Goal: Transaction & Acquisition: Purchase product/service

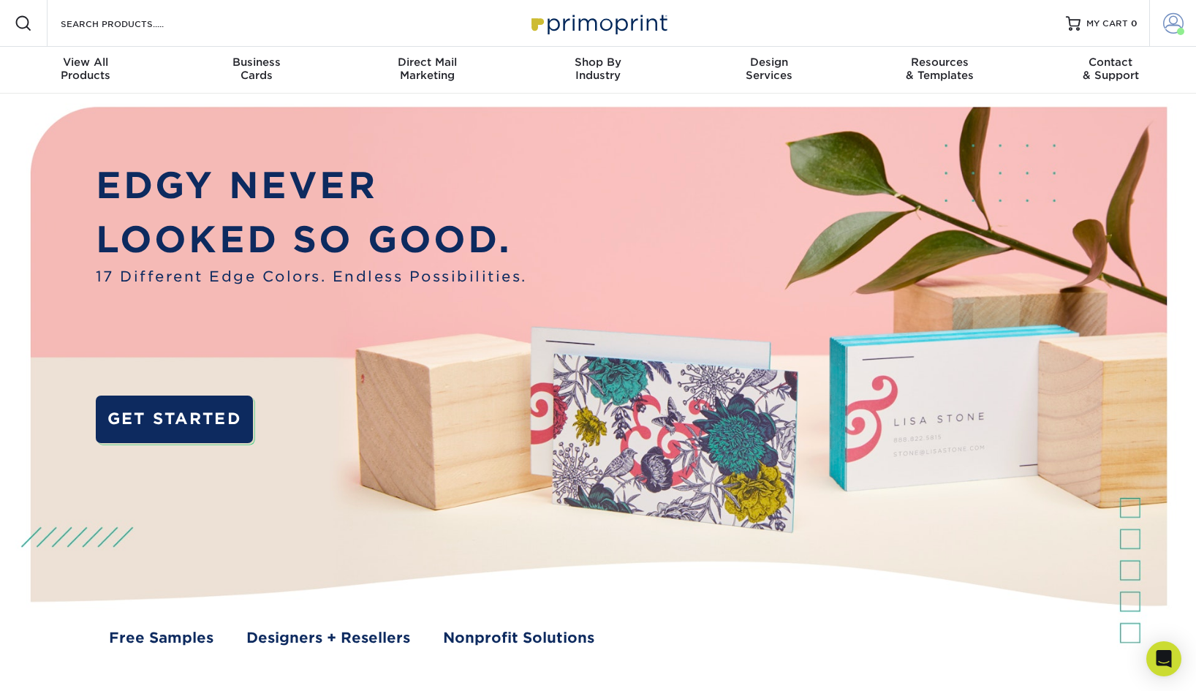
click at [1168, 34] on link "Account" at bounding box center [1172, 23] width 47 height 47
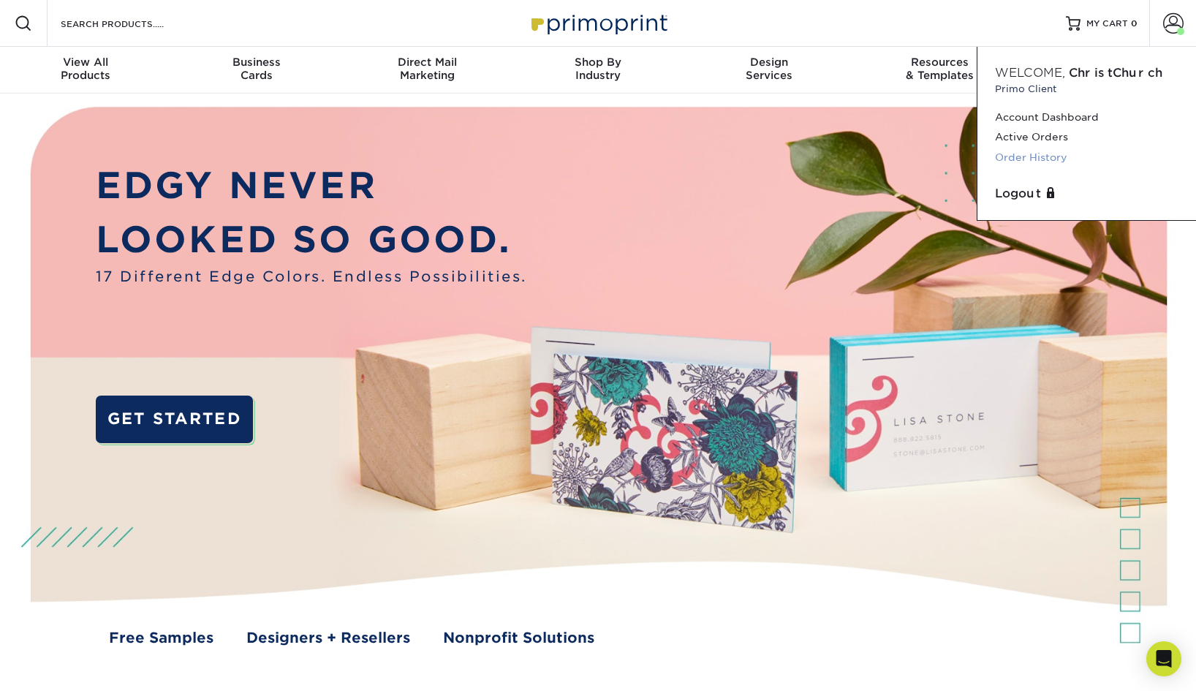
click at [1042, 158] on link "Order History" at bounding box center [1086, 158] width 183 height 20
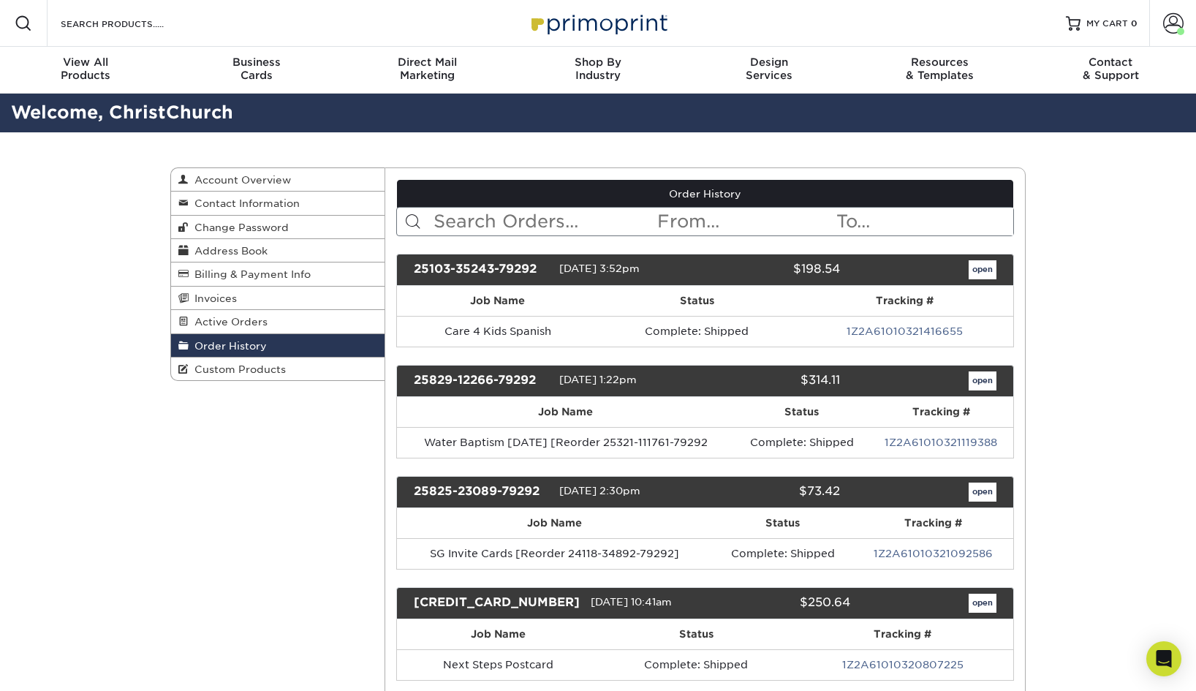
click at [980, 382] on link "open" at bounding box center [982, 380] width 28 height 19
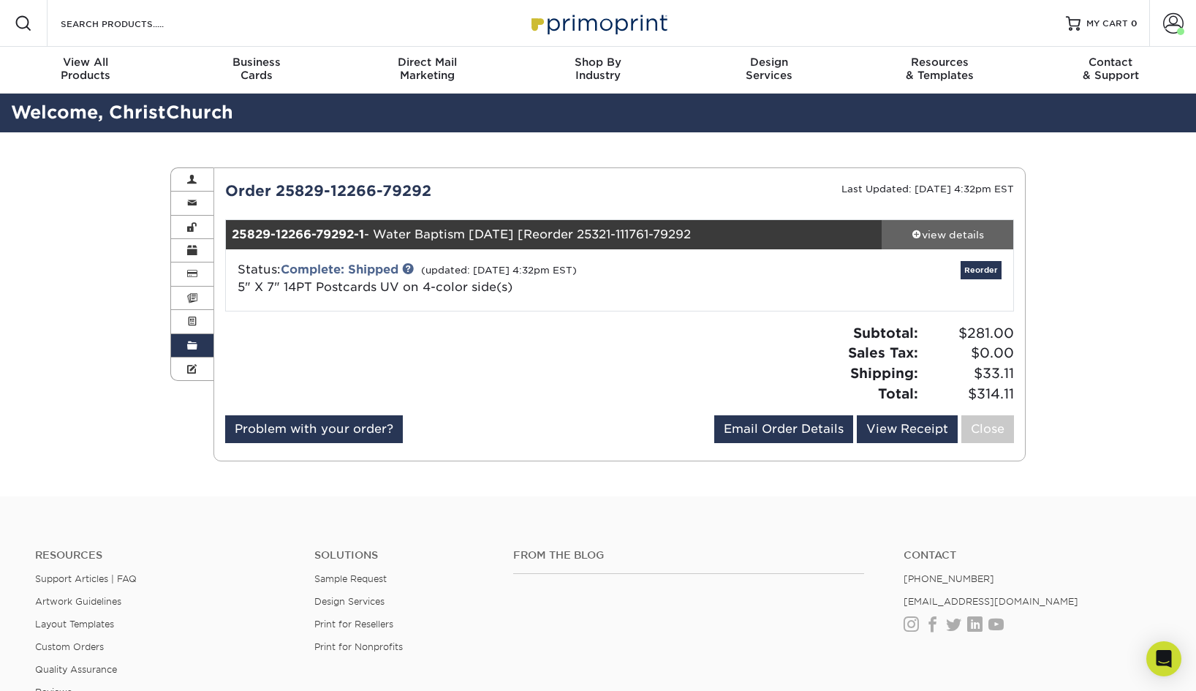
click at [913, 230] on span at bounding box center [916, 234] width 10 height 10
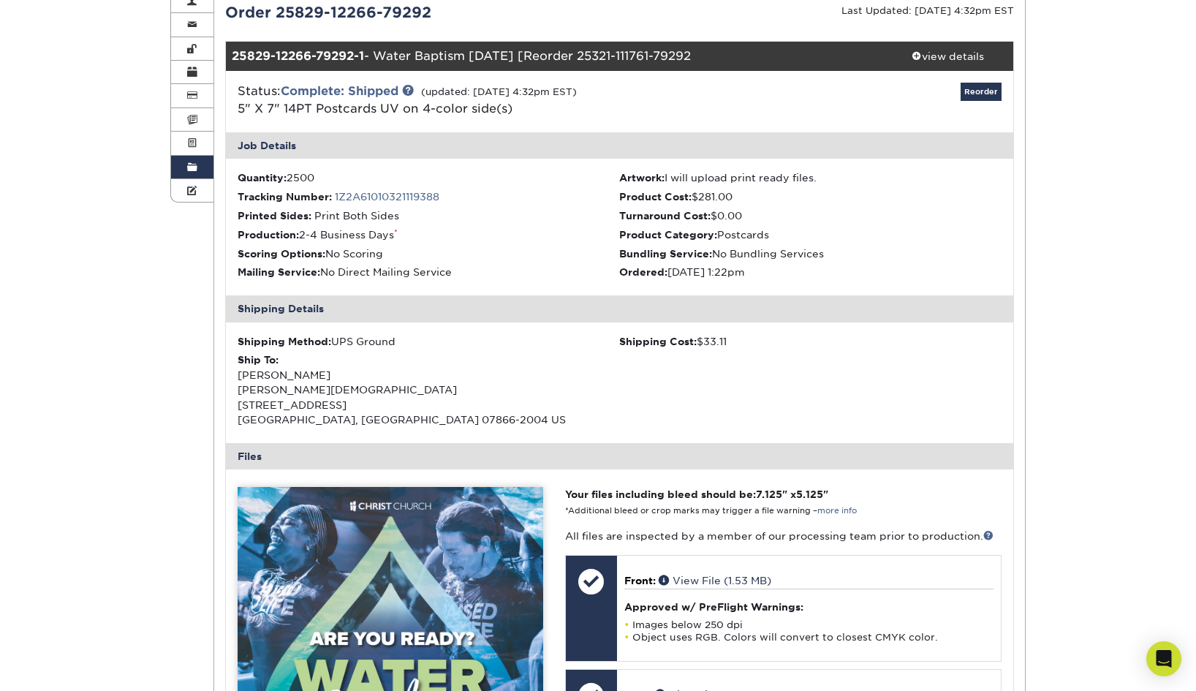
scroll to position [128, 0]
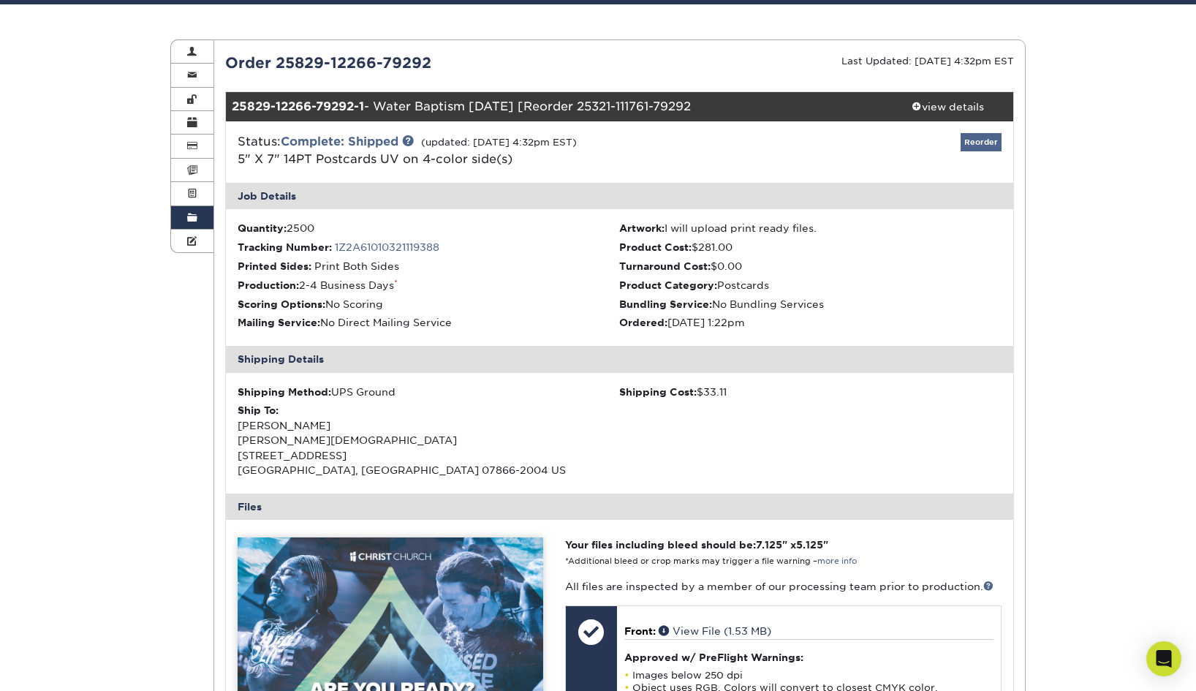
click at [982, 143] on link "Reorder" at bounding box center [980, 142] width 41 height 18
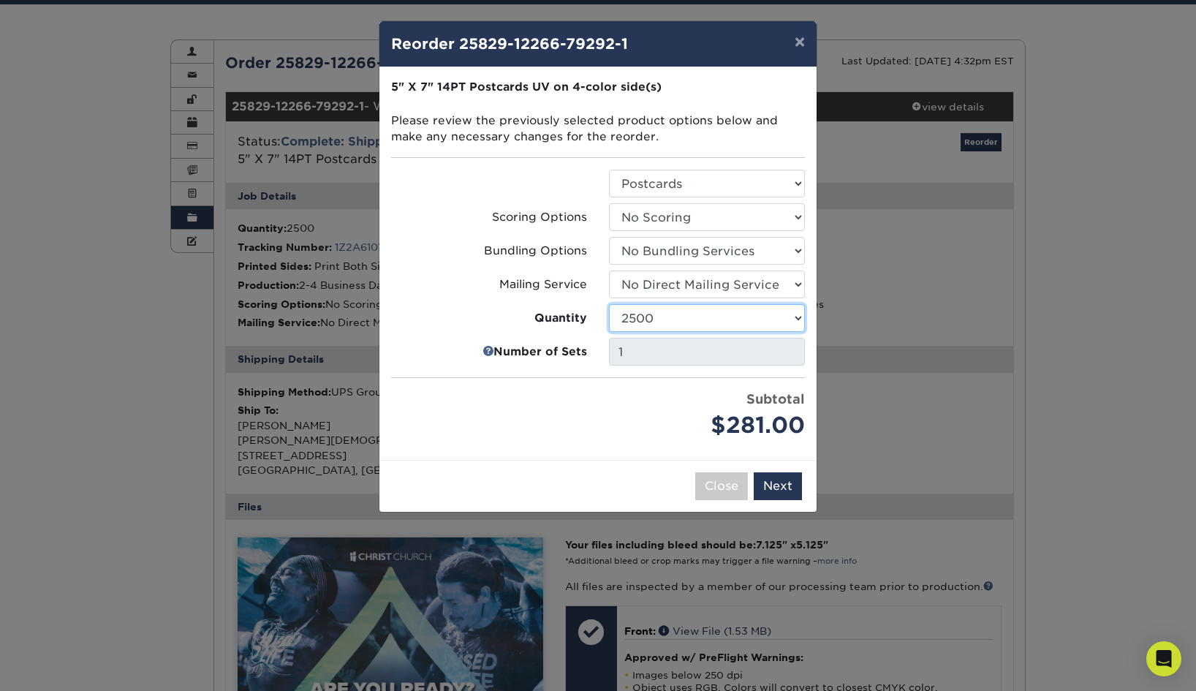
select select "52e3d710-0e8f-4d4d-8560-7d4d8655be69"
click at [786, 486] on button "Next" at bounding box center [778, 486] width 48 height 28
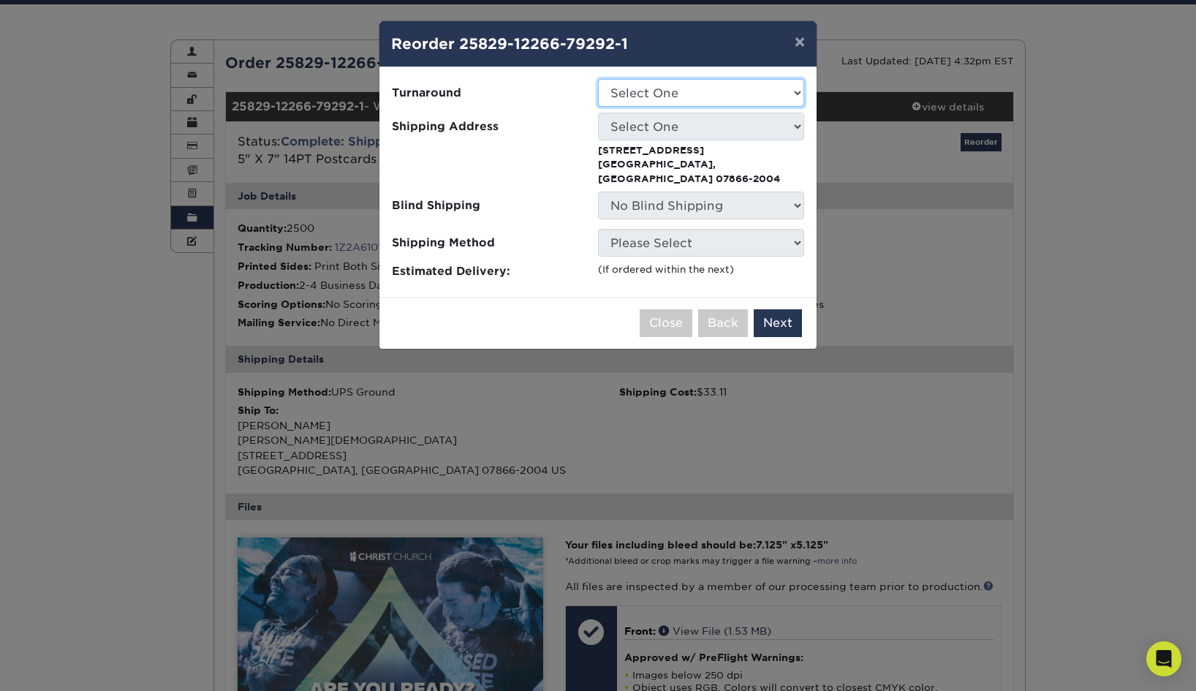
select select "196170b7-da21-43f1-83e1-36fc02bcab61"
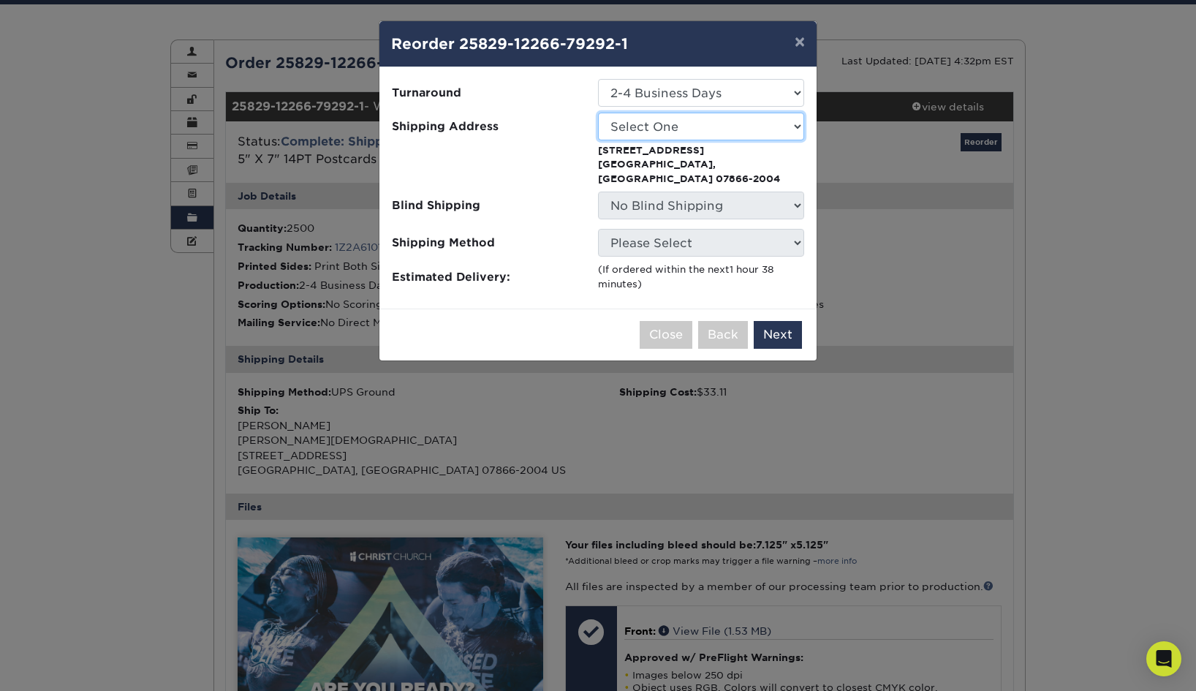
select select "118206"
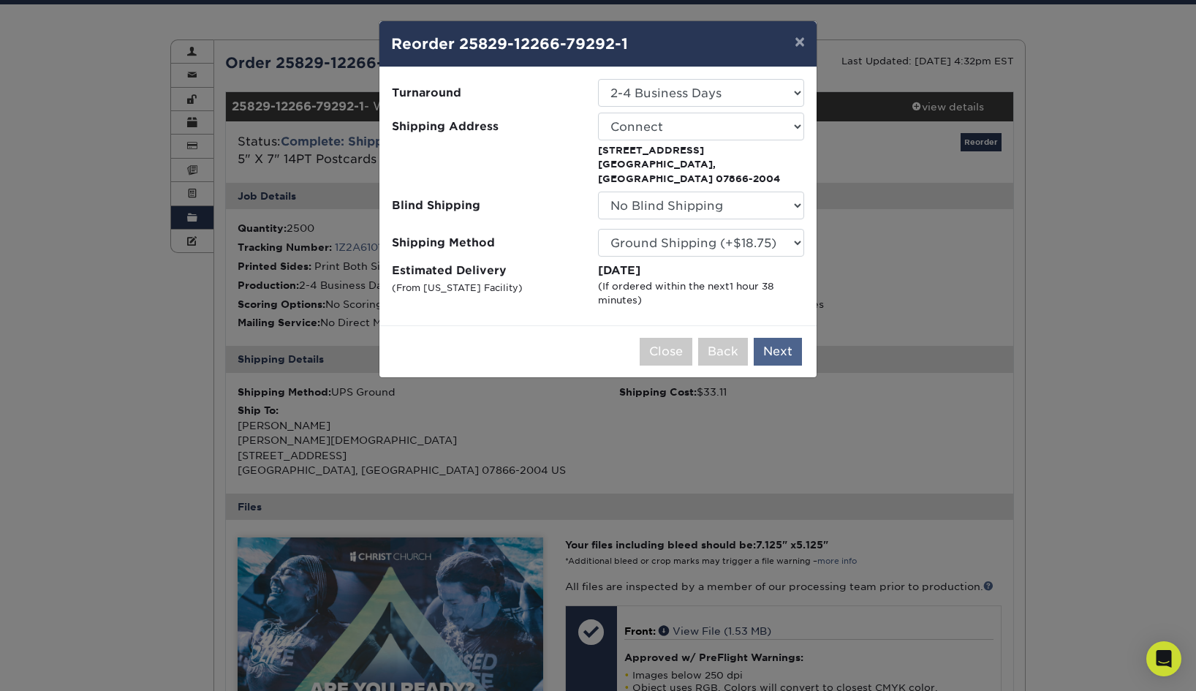
click at [775, 338] on button "Next" at bounding box center [778, 352] width 48 height 28
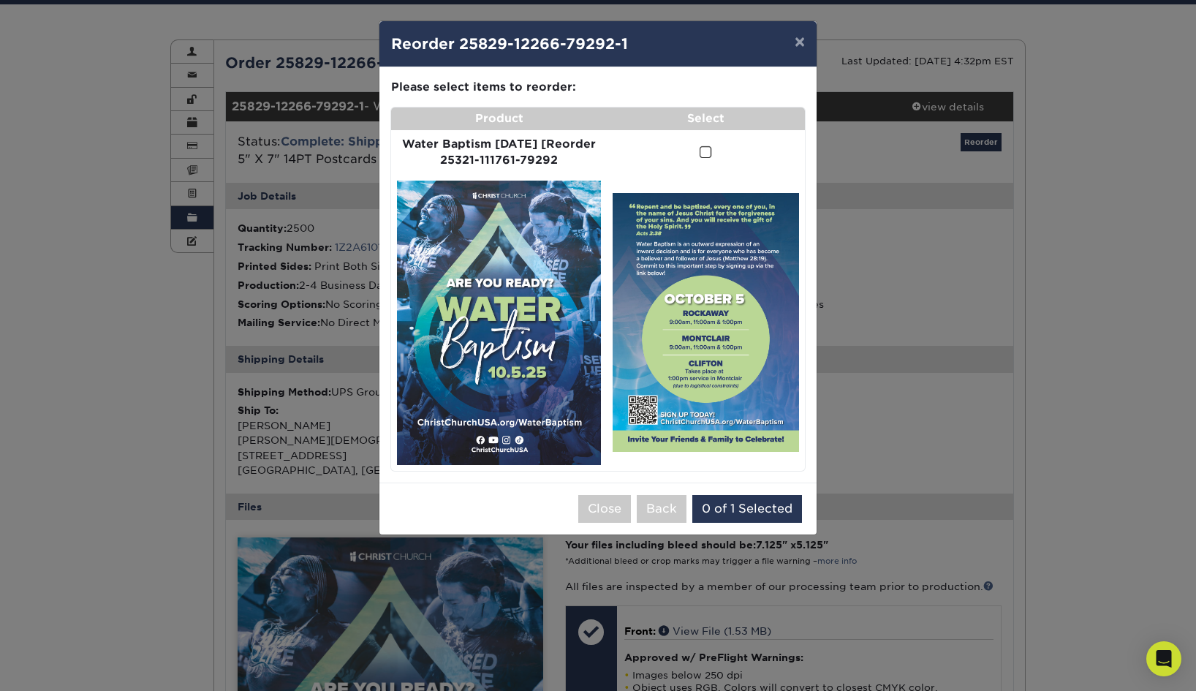
click at [699, 148] on span at bounding box center [705, 152] width 12 height 14
click at [0, 0] on input "checkbox" at bounding box center [0, 0] width 0 height 0
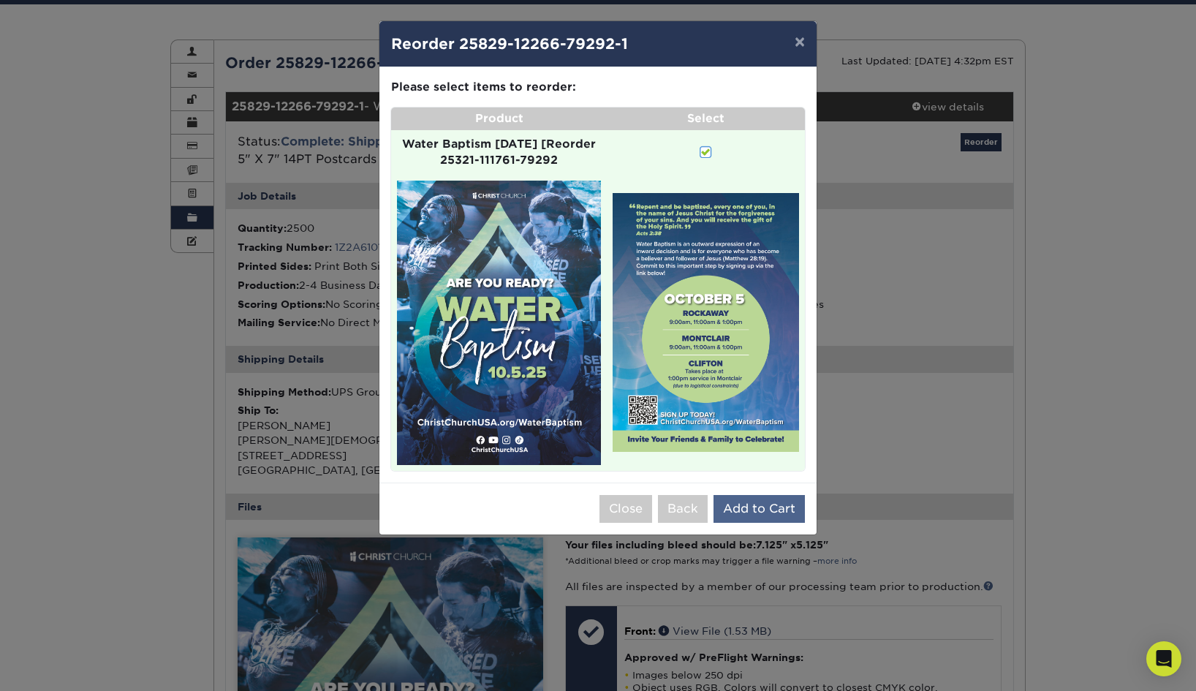
click at [744, 495] on button "Add to Cart" at bounding box center [758, 509] width 91 height 28
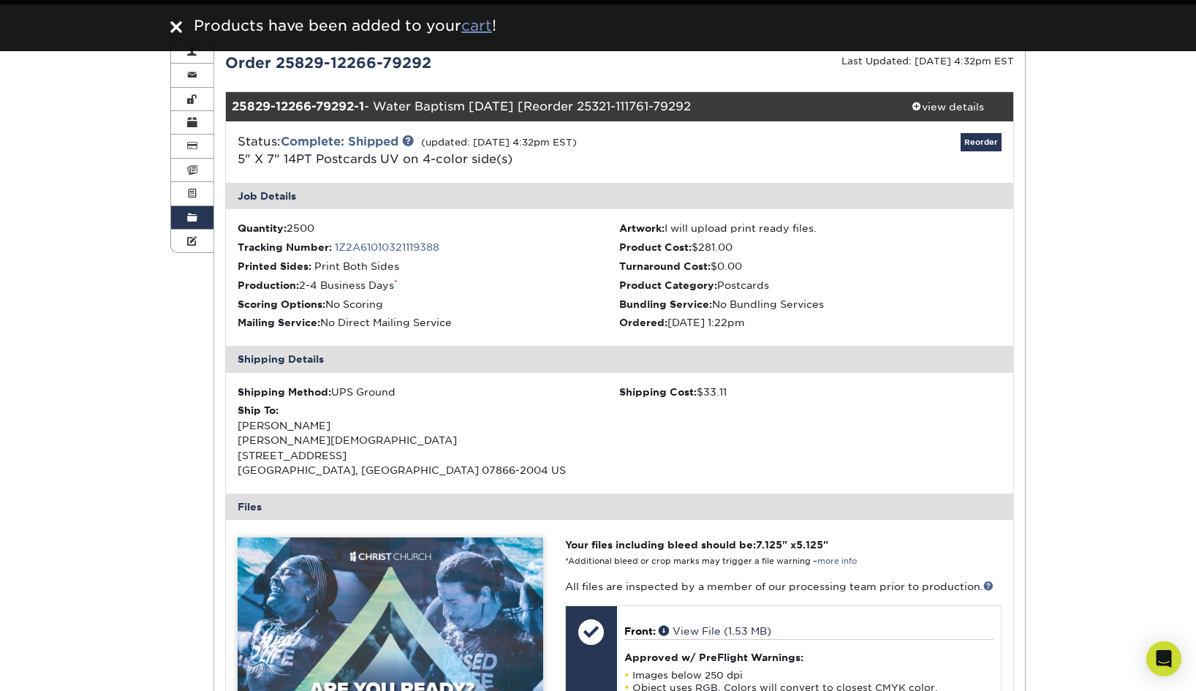
click at [485, 24] on u "cart" at bounding box center [476, 26] width 31 height 18
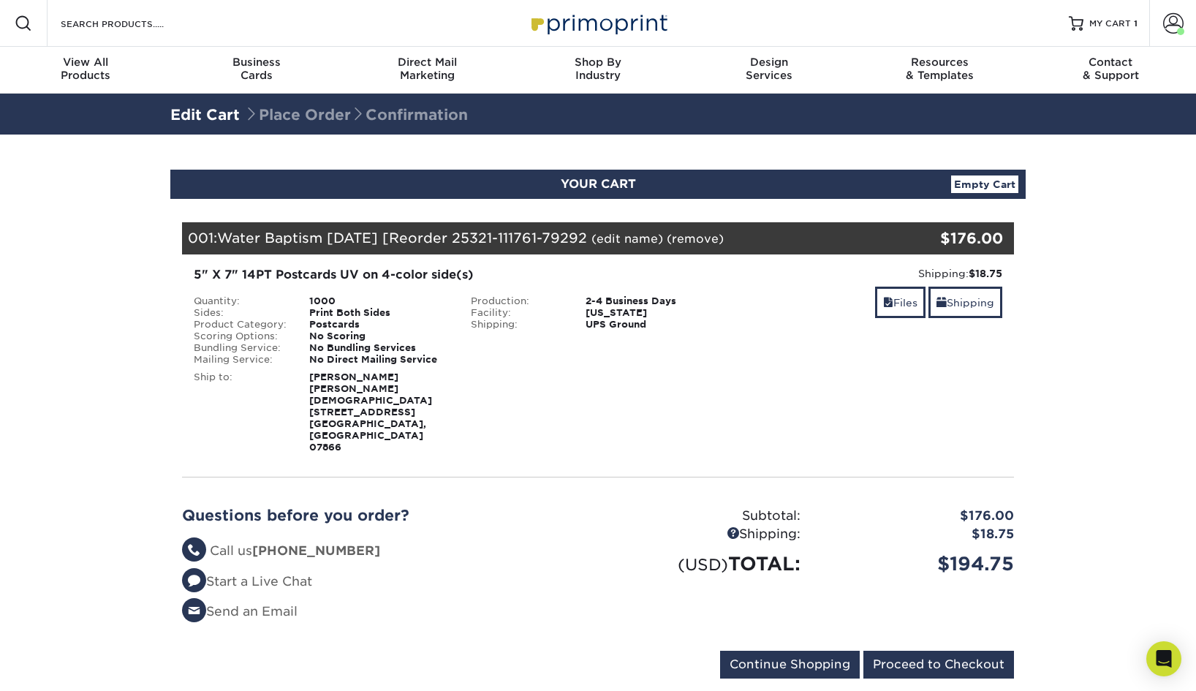
click at [630, 243] on link "(edit name)" at bounding box center [627, 239] width 72 height 14
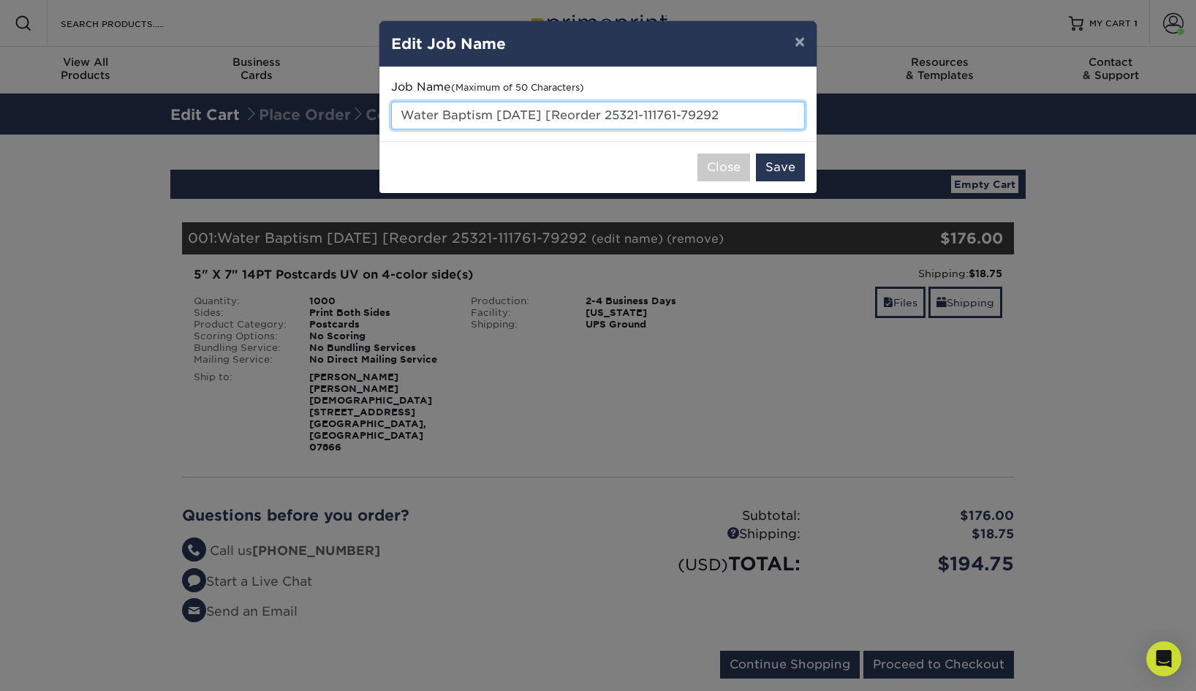
drag, startPoint x: 747, startPoint y: 110, endPoint x: 370, endPoint y: 105, distance: 377.2
click at [370, 105] on div "× Edit Job Name Job Name (Maximum of 50 Characters) Water Baptism May 2025 [Reo…" at bounding box center [598, 345] width 1196 height 691
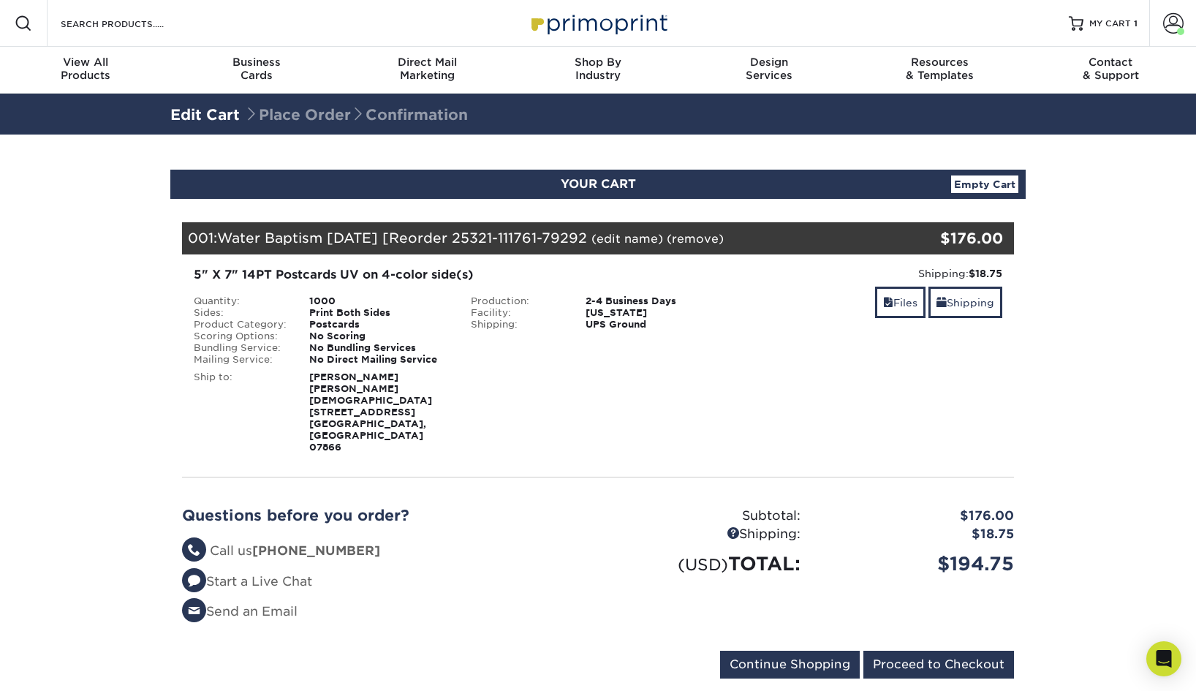
click at [620, 238] on link "(edit name)" at bounding box center [627, 239] width 72 height 14
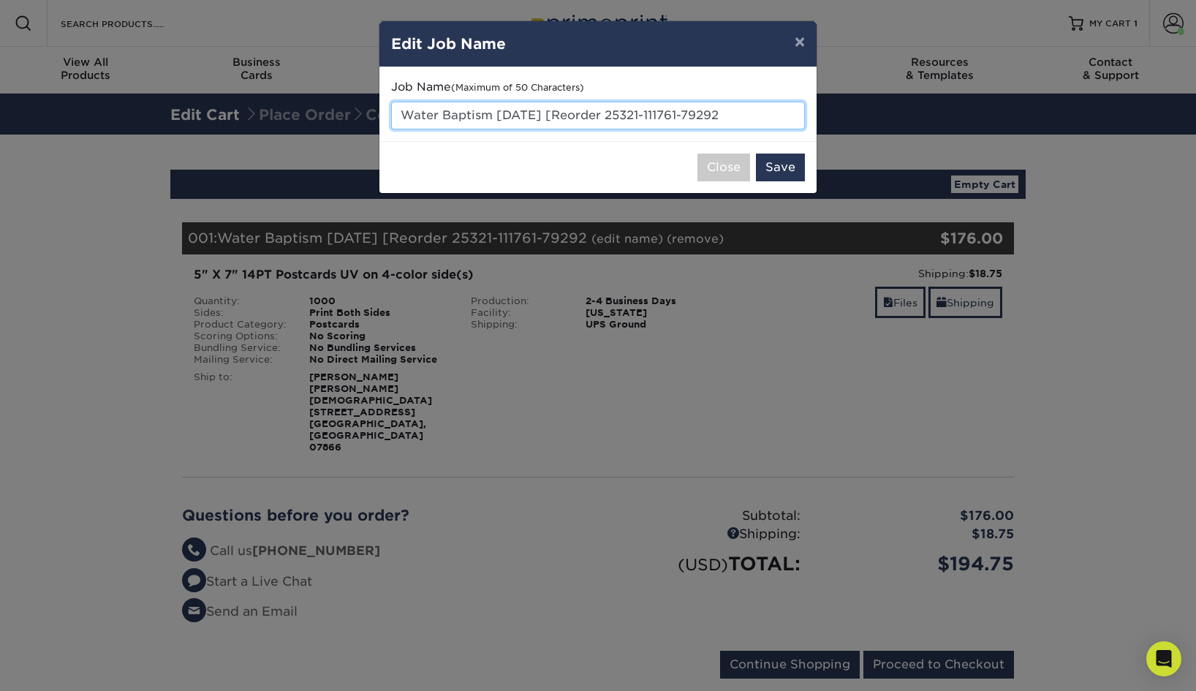
drag, startPoint x: 749, startPoint y: 113, endPoint x: 425, endPoint y: 110, distance: 323.8
click at [425, 110] on input "Water Baptism May 2025 [Reorder 25321-111761-79292" at bounding box center [598, 116] width 414 height 28
type input "W"
type input "Food Pantry [DATE]"
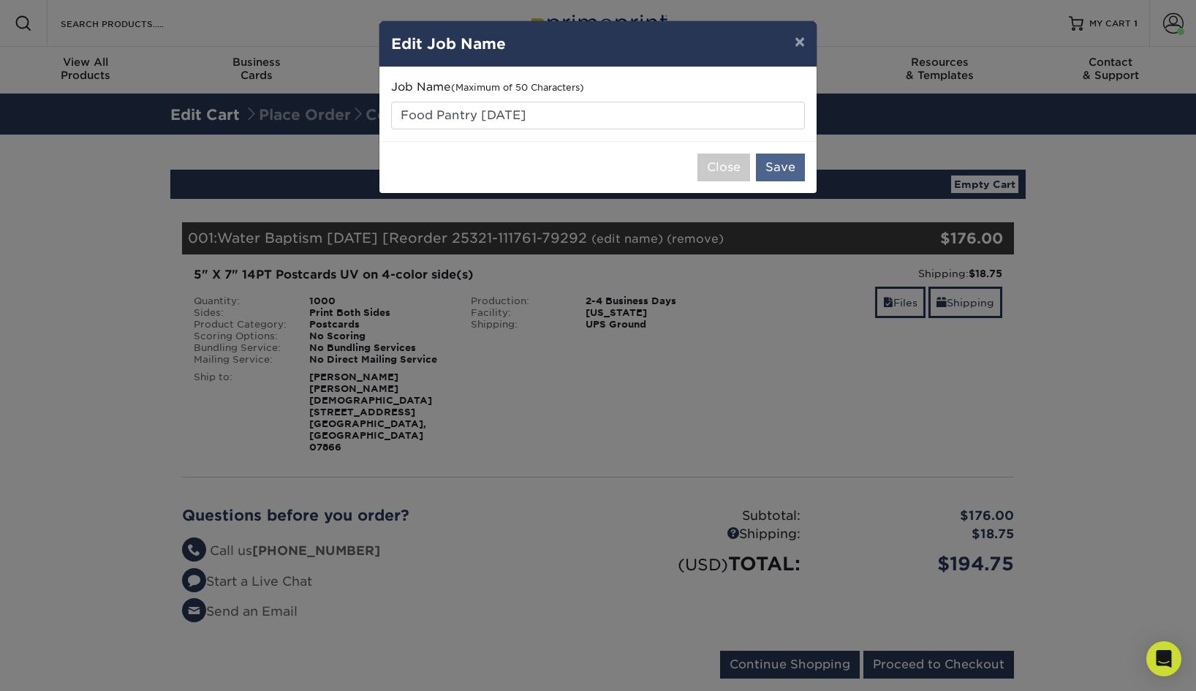
click at [780, 173] on button "Save" at bounding box center [780, 167] width 49 height 28
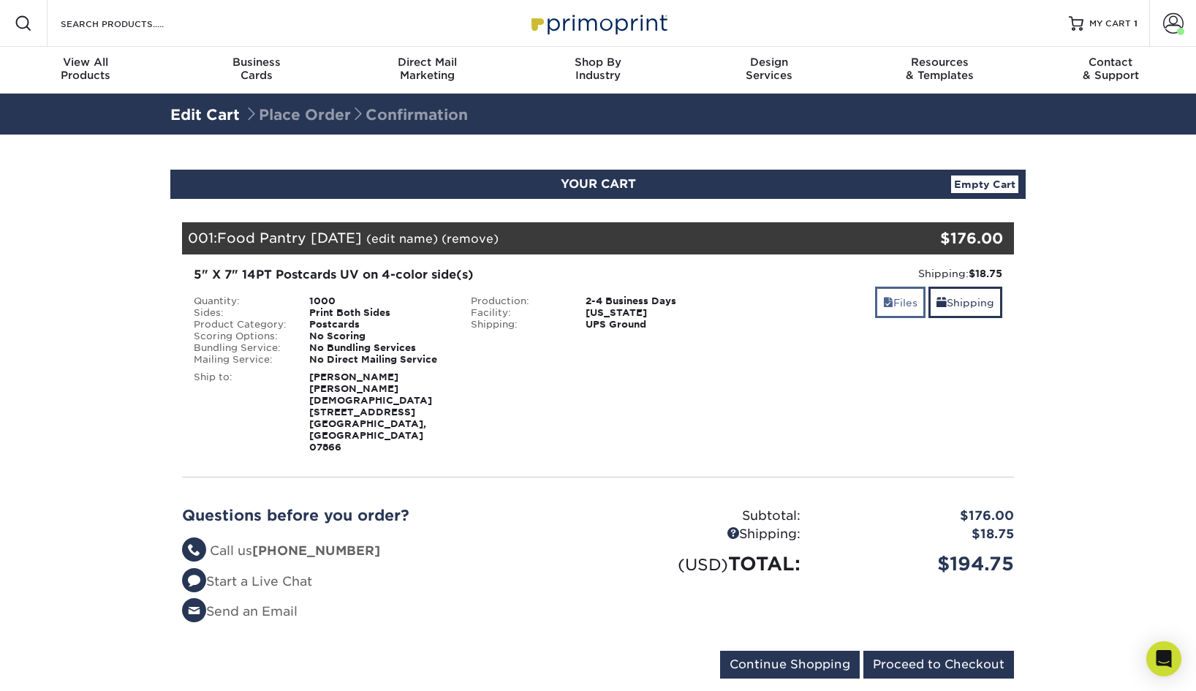
click at [887, 303] on span at bounding box center [888, 303] width 10 height 12
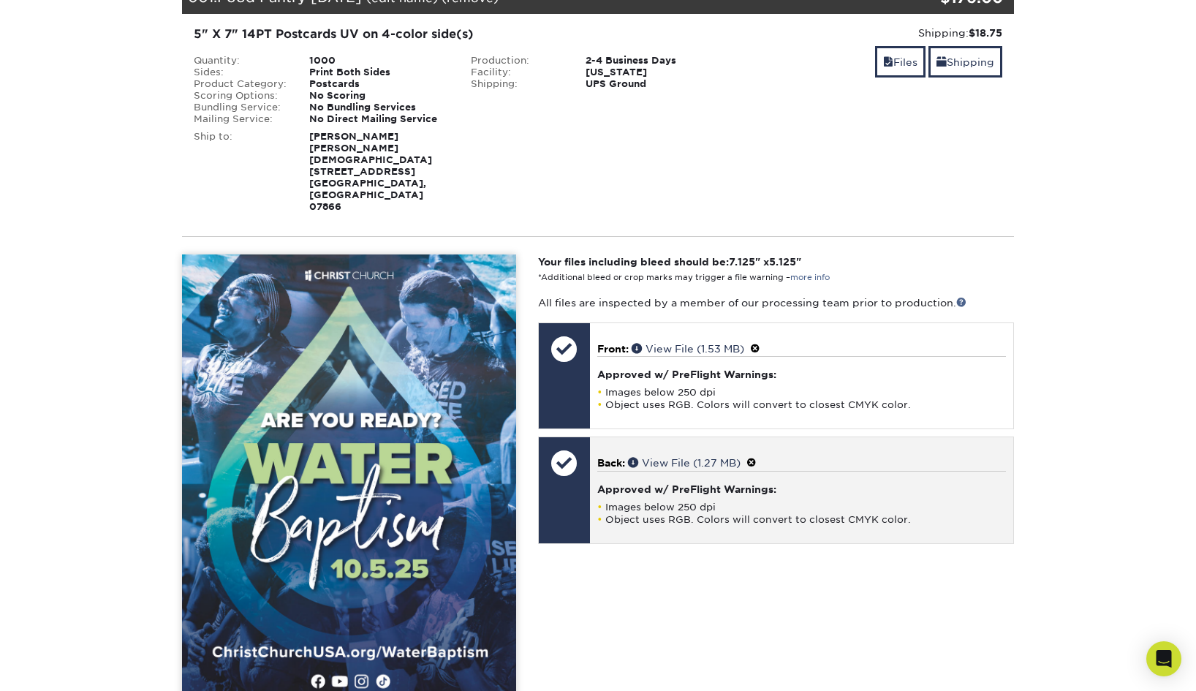
scroll to position [300, 0]
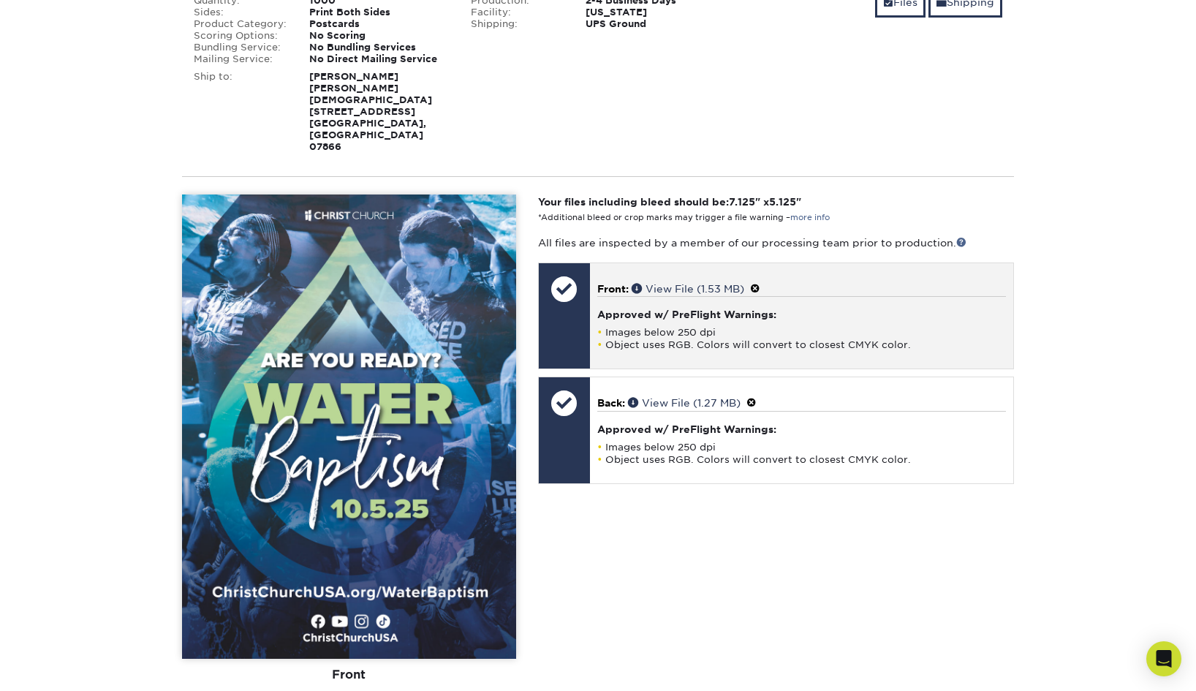
click at [759, 283] on span at bounding box center [755, 289] width 10 height 12
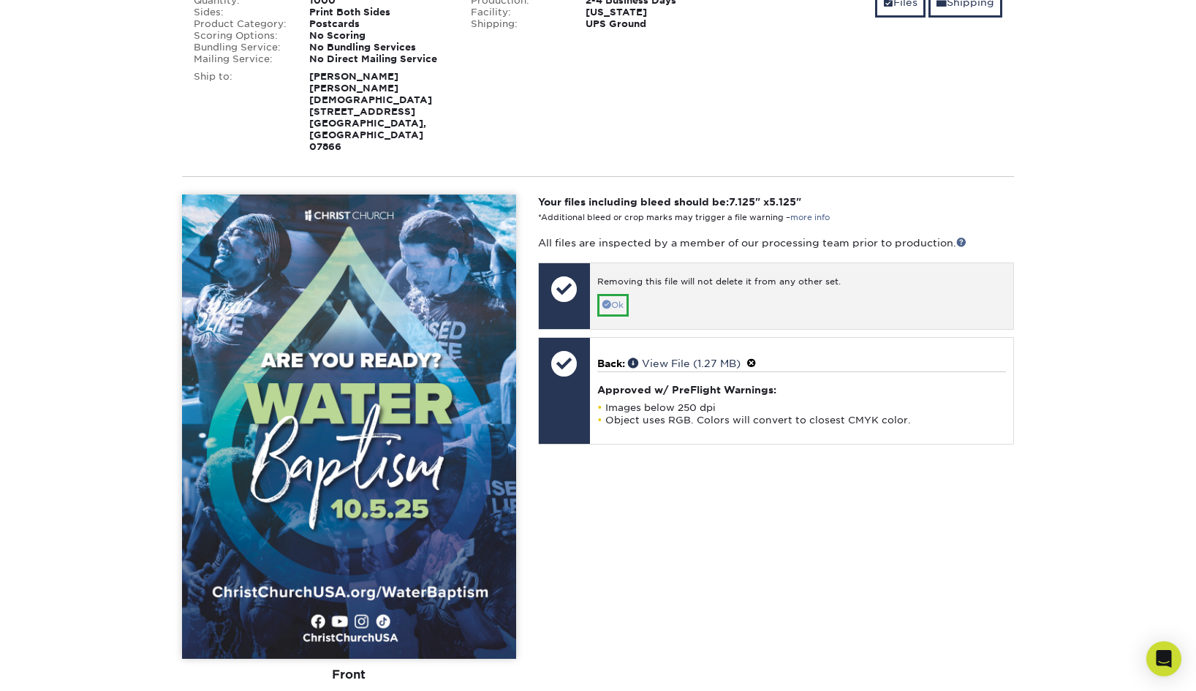
click at [612, 294] on link "Ok" at bounding box center [612, 305] width 31 height 23
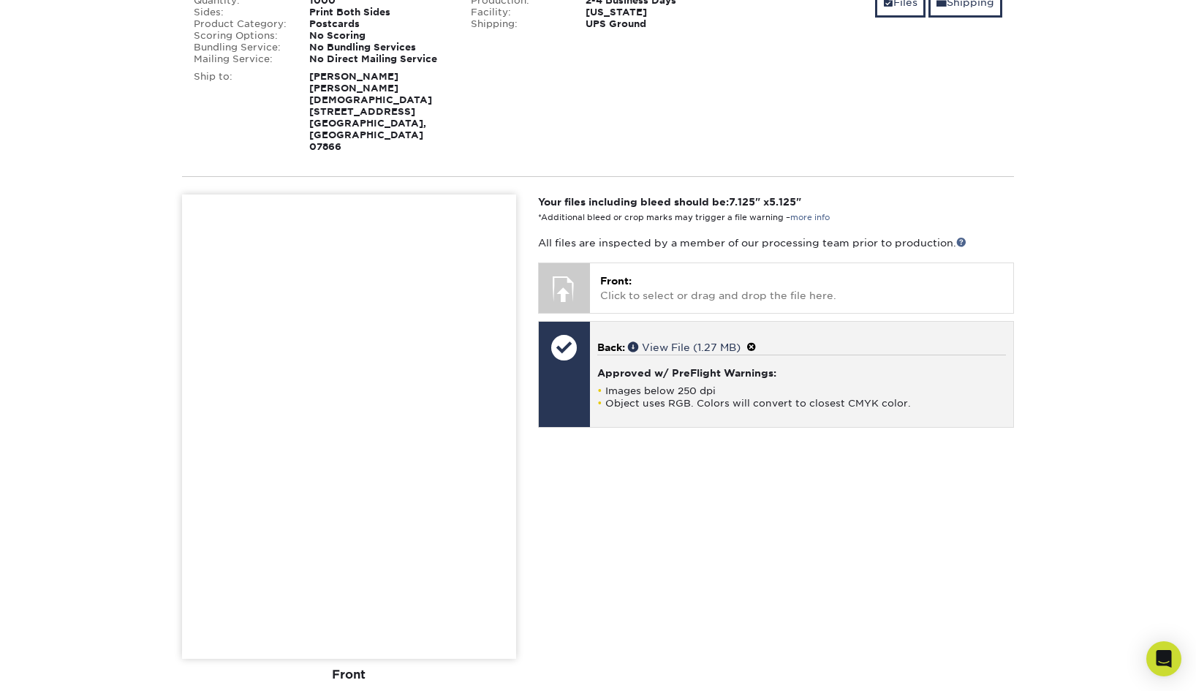
click at [756, 341] on span at bounding box center [751, 347] width 10 height 12
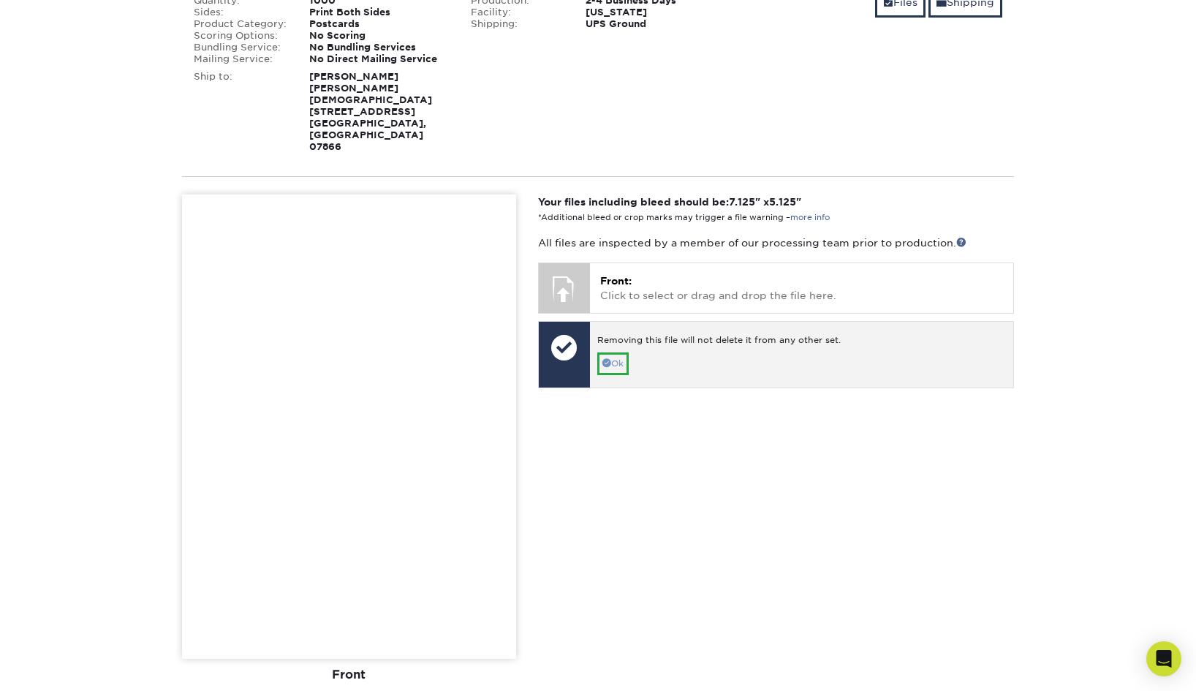
click at [610, 358] on span at bounding box center [606, 362] width 9 height 9
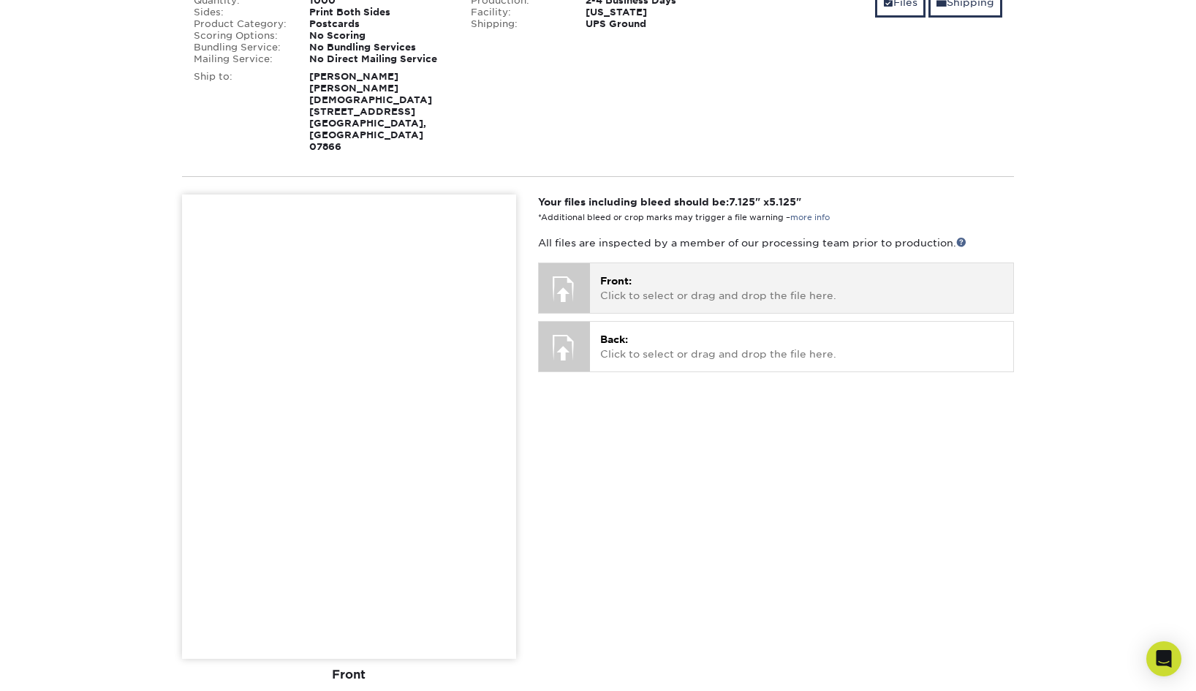
click at [607, 273] on p "Front: Click to select or drag and drop the file here." at bounding box center [801, 288] width 403 height 30
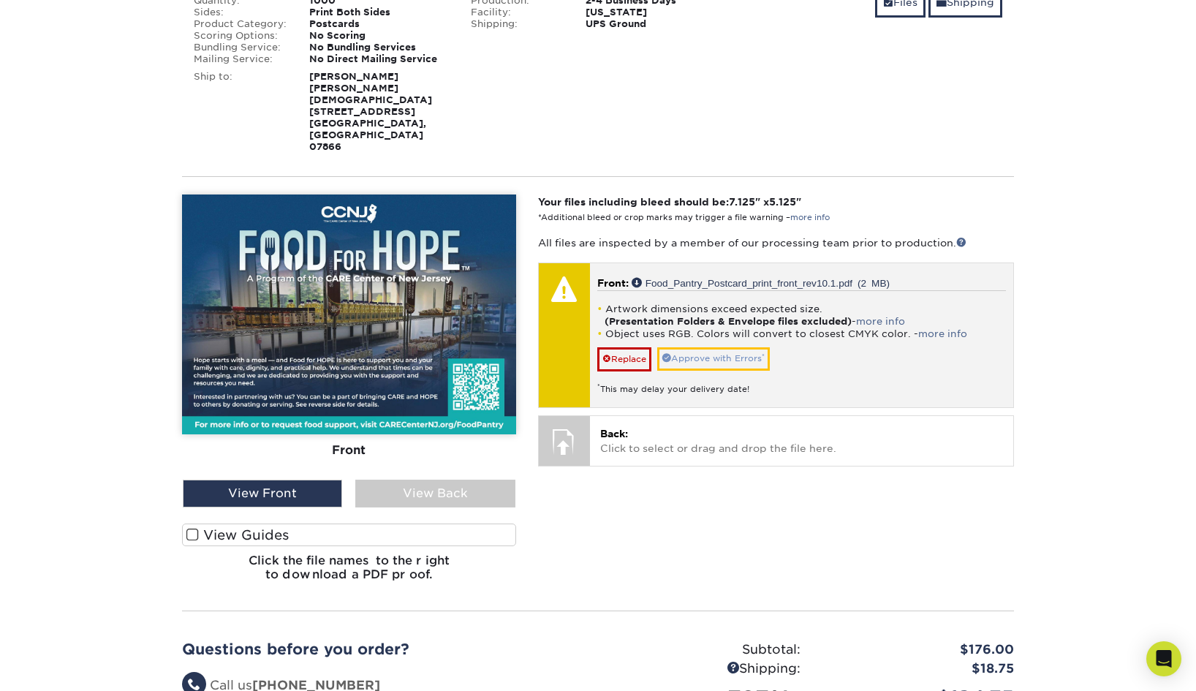
click at [699, 347] on link "Approve with Errors *" at bounding box center [713, 358] width 113 height 23
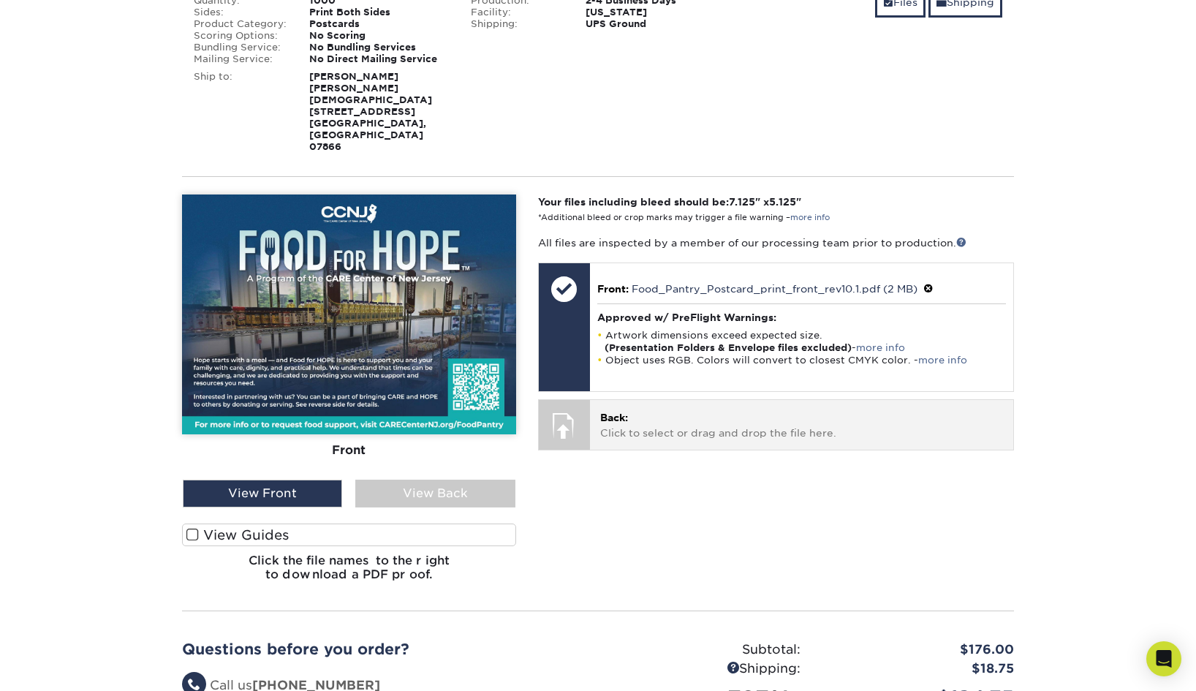
click at [686, 410] on p "Back: Click to select or drag and drop the file here." at bounding box center [801, 425] width 403 height 30
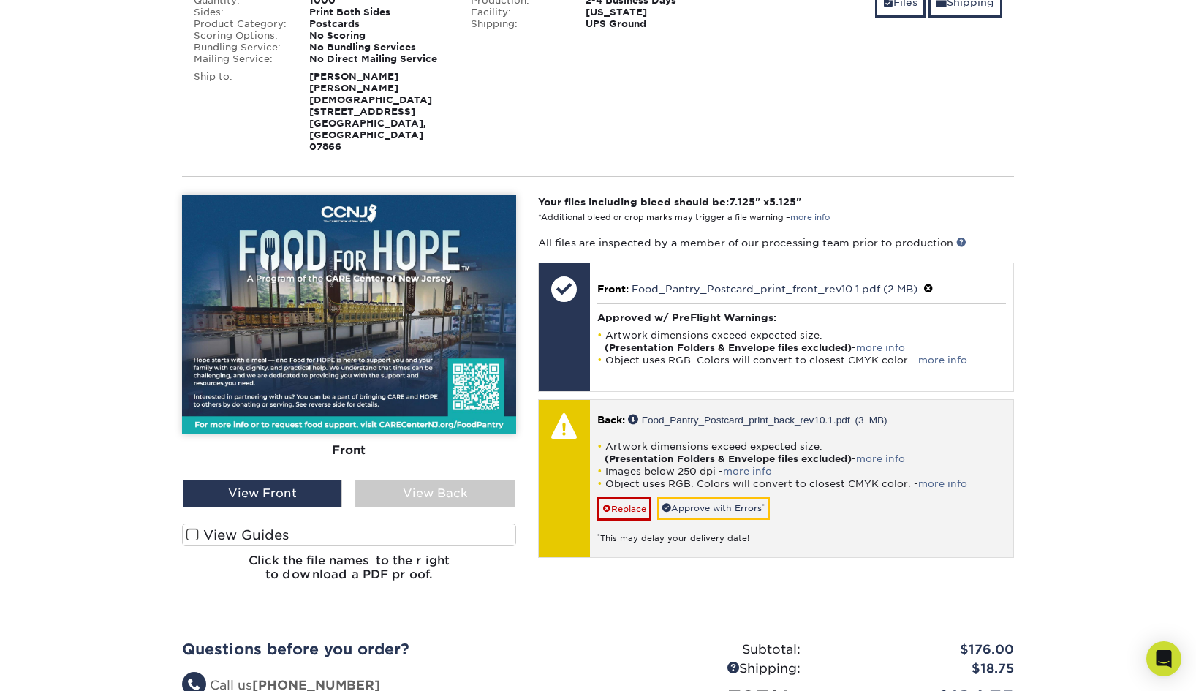
drag, startPoint x: 721, startPoint y: 471, endPoint x: 710, endPoint y: 505, distance: 36.3
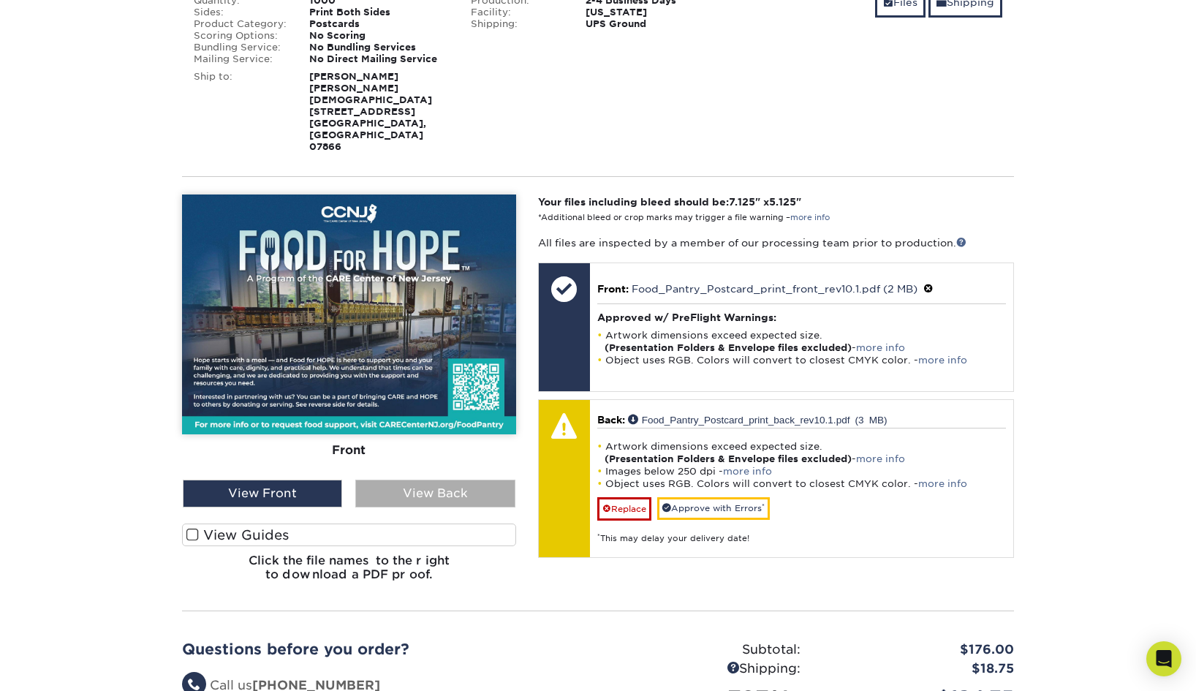
click at [425, 479] on div "View Back" at bounding box center [434, 493] width 159 height 28
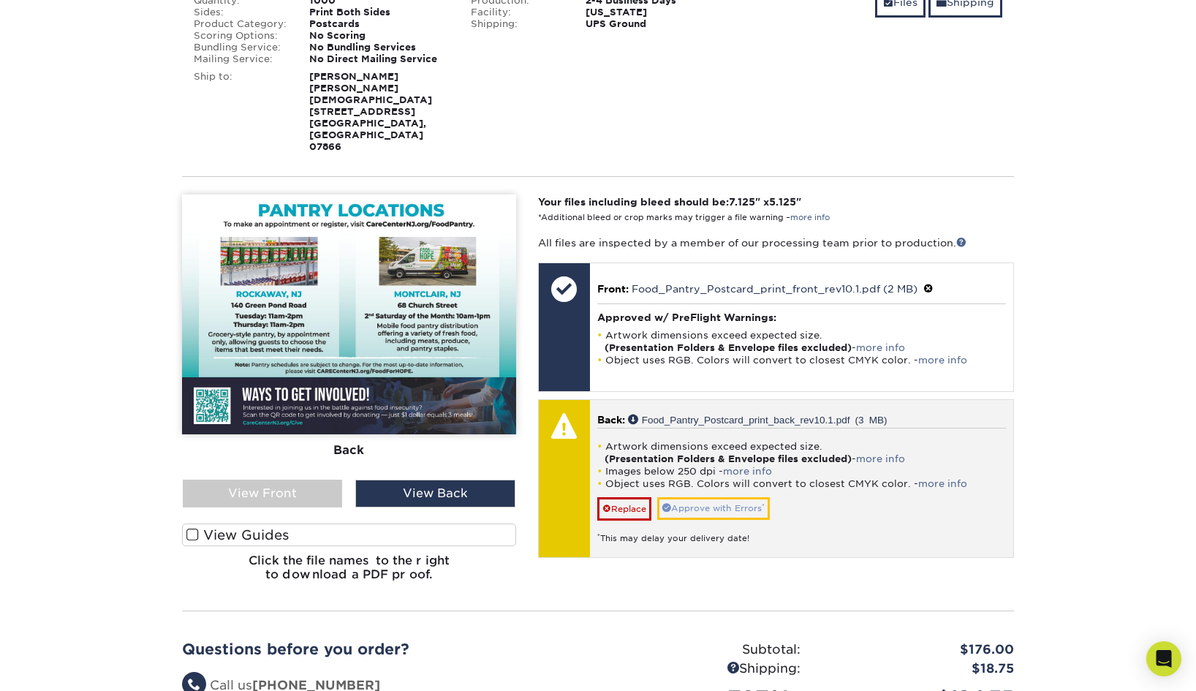
click at [686, 497] on link "Approve with Errors *" at bounding box center [713, 508] width 113 height 23
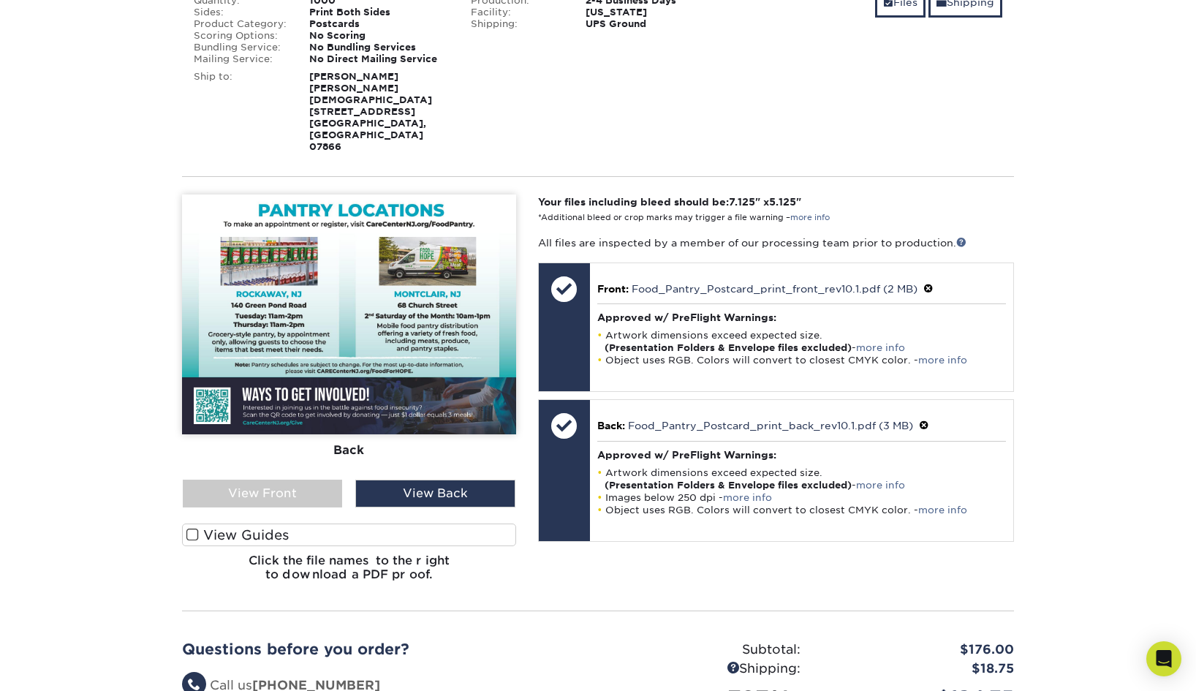
click at [676, 523] on div "Your files including bleed should be: 7.125 " x 5.125 " *Additional bleed or cr…" at bounding box center [776, 393] width 498 height 399
click at [268, 479] on div "View Front" at bounding box center [262, 493] width 159 height 28
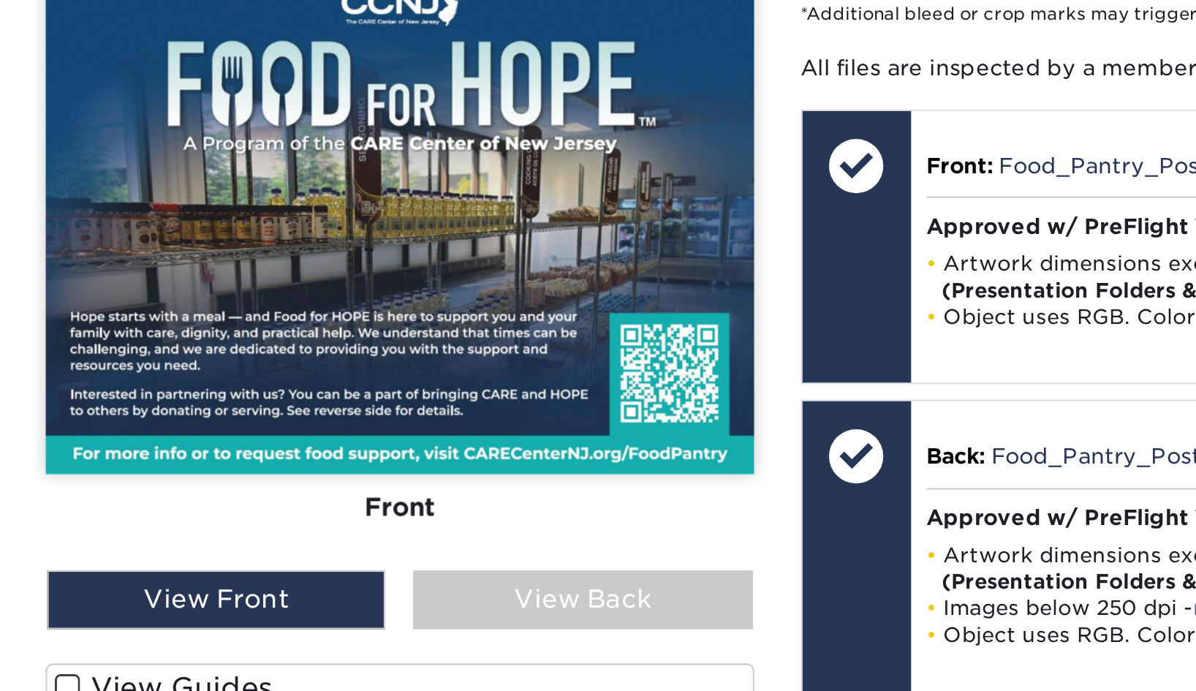
scroll to position [170, 0]
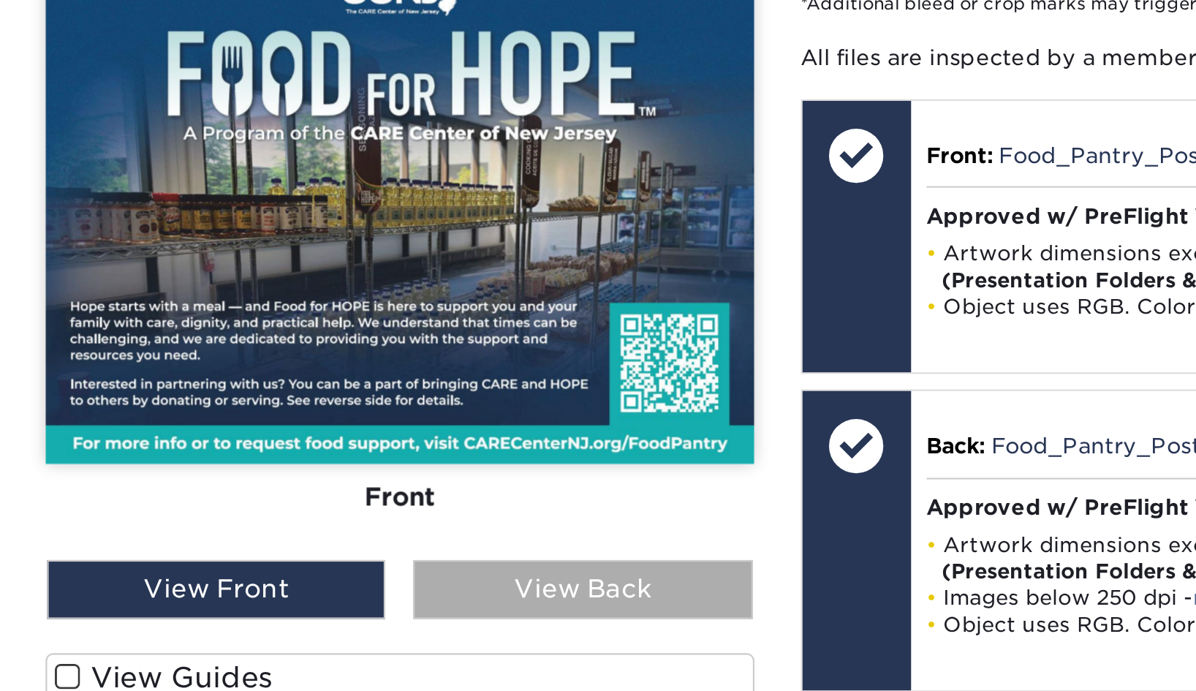
click at [355, 610] on div "View Back" at bounding box center [434, 624] width 159 height 28
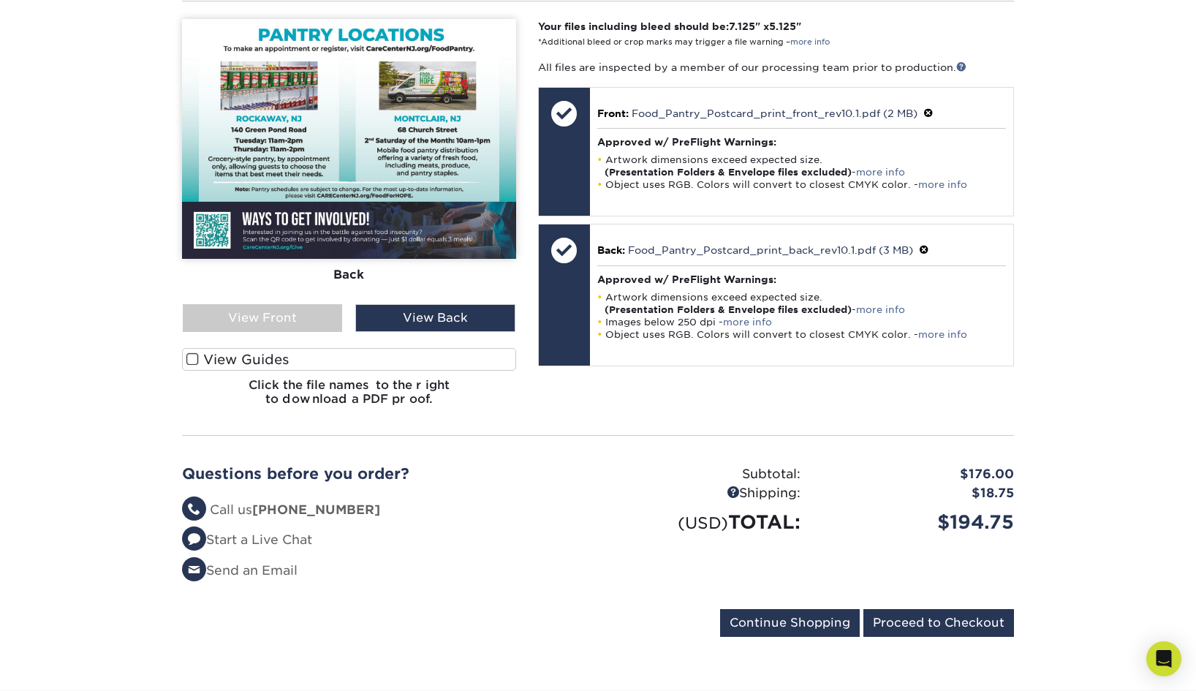
scroll to position [697, 0]
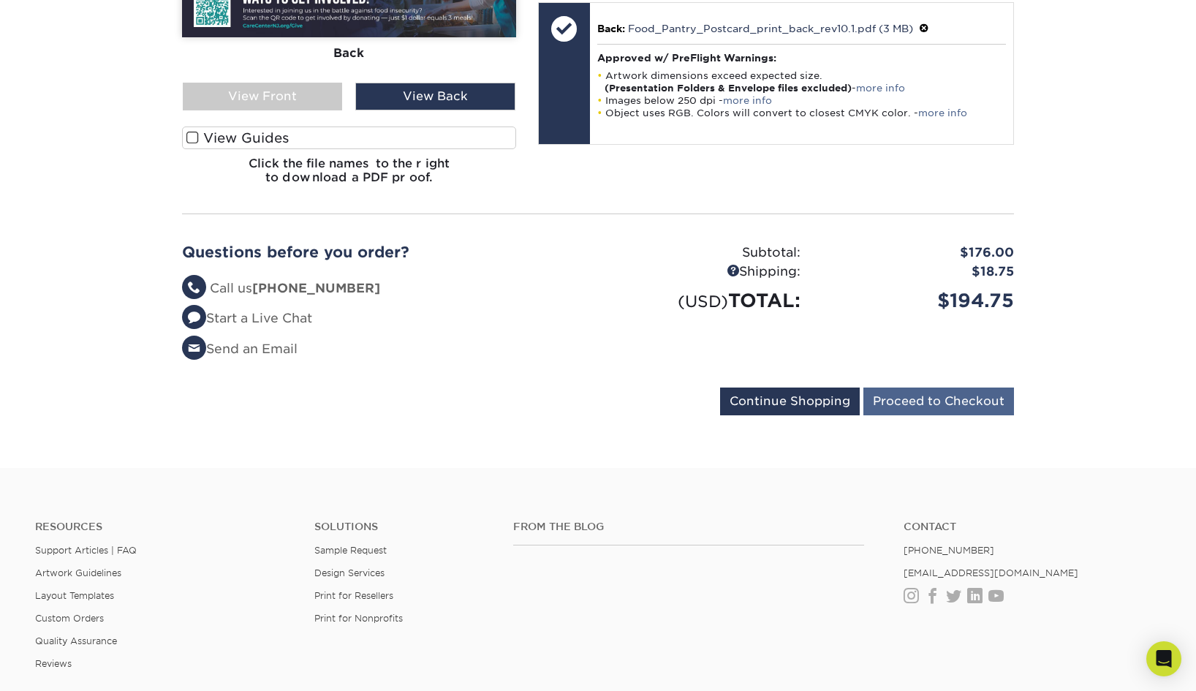
click at [952, 387] on input "Proceed to Checkout" at bounding box center [938, 401] width 151 height 28
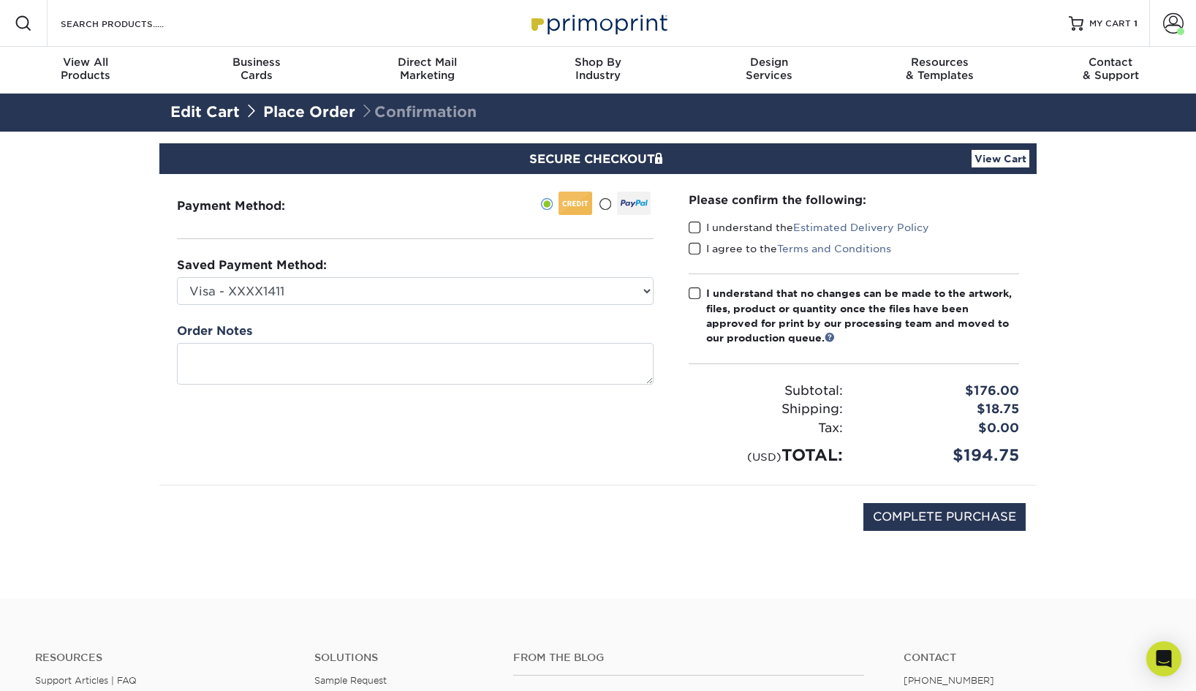
click at [696, 227] on span at bounding box center [695, 228] width 12 height 14
click at [0, 0] on input "I understand the Estimated Delivery Policy" at bounding box center [0, 0] width 0 height 0
click at [694, 246] on span at bounding box center [695, 249] width 12 height 14
click at [0, 0] on input "I agree to the Terms and Conditions" at bounding box center [0, 0] width 0 height 0
click at [694, 289] on span at bounding box center [695, 294] width 12 height 14
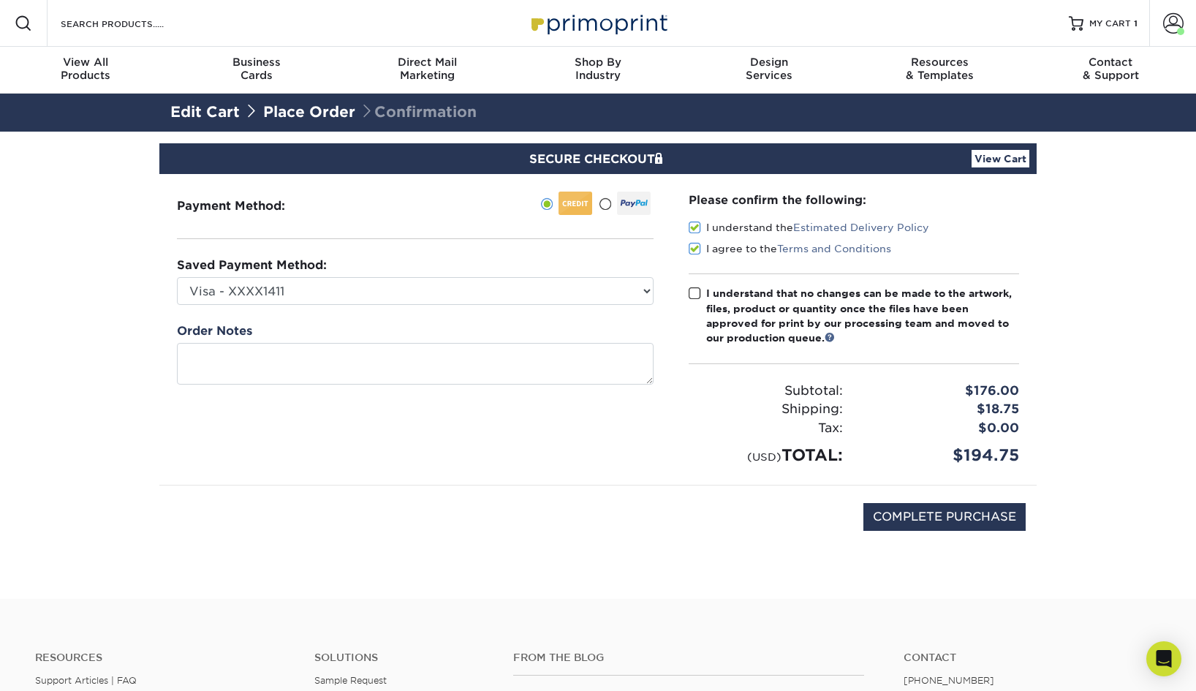
click at [0, 0] on input "I understand that no changes can be made to the artwork, files, product or quan…" at bounding box center [0, 0] width 0 height 0
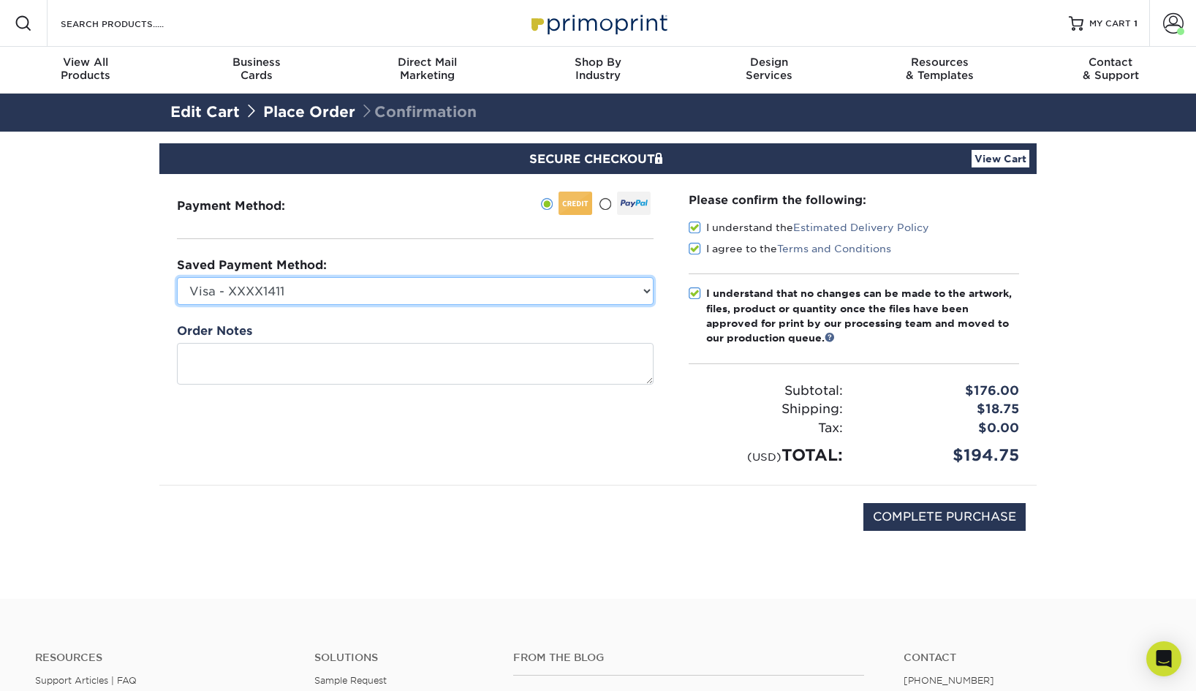
select select
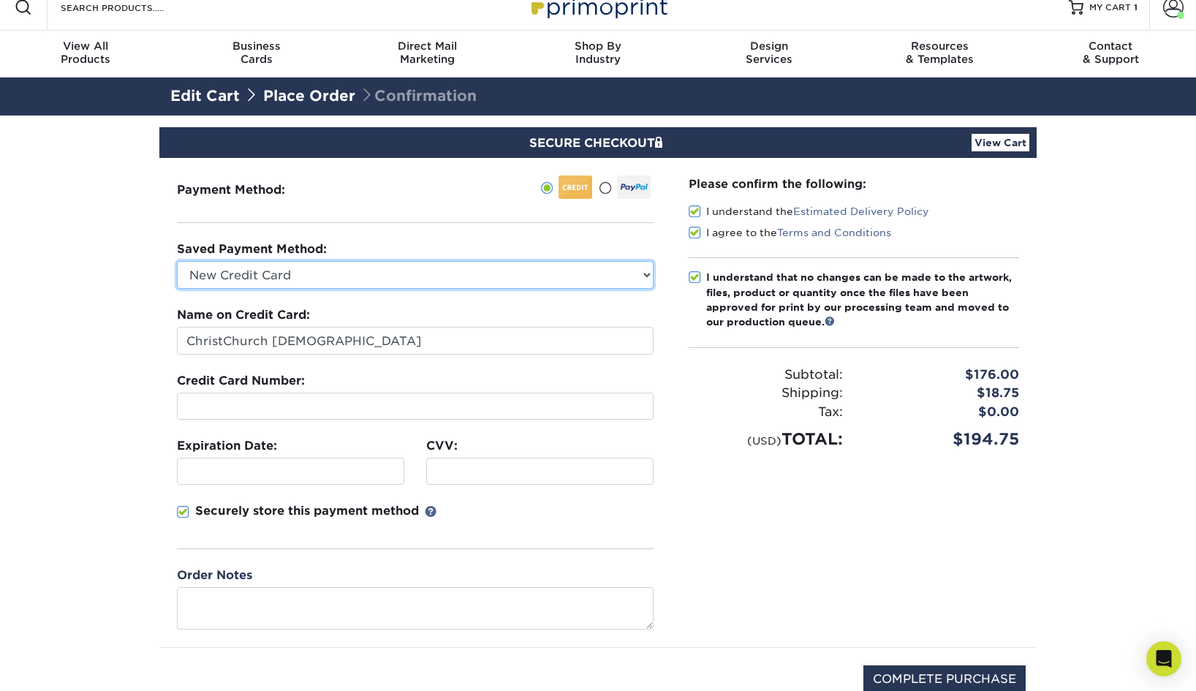
scroll to position [22, 0]
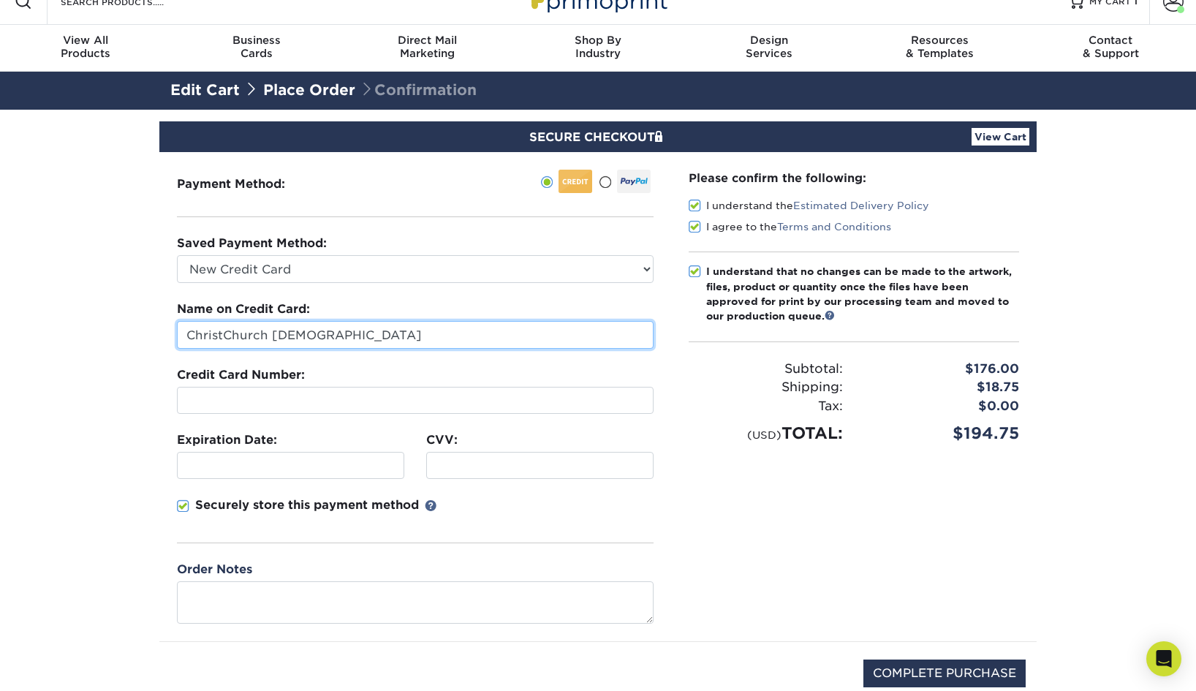
drag, startPoint x: 318, startPoint y: 338, endPoint x: 103, endPoint y: 330, distance: 215.0
click at [103, 330] on section "SECURE CHECKOUT View Cart Payment Method: Saved Payment Method:" at bounding box center [598, 432] width 1196 height 645
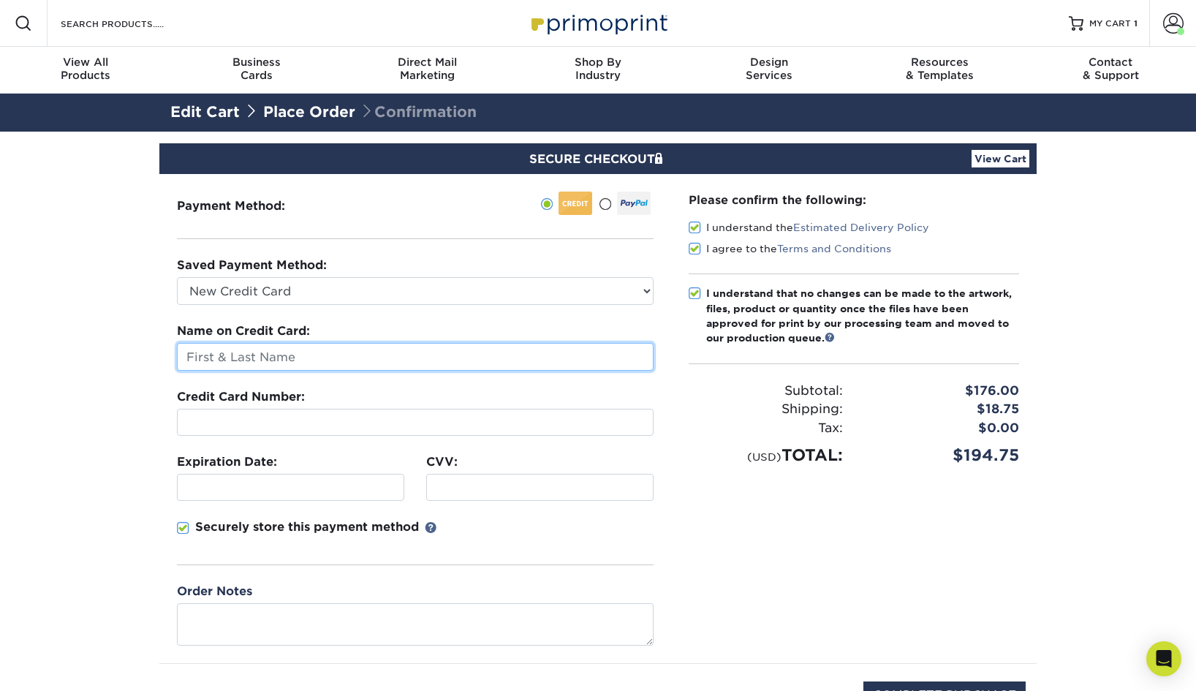
scroll to position [0, 0]
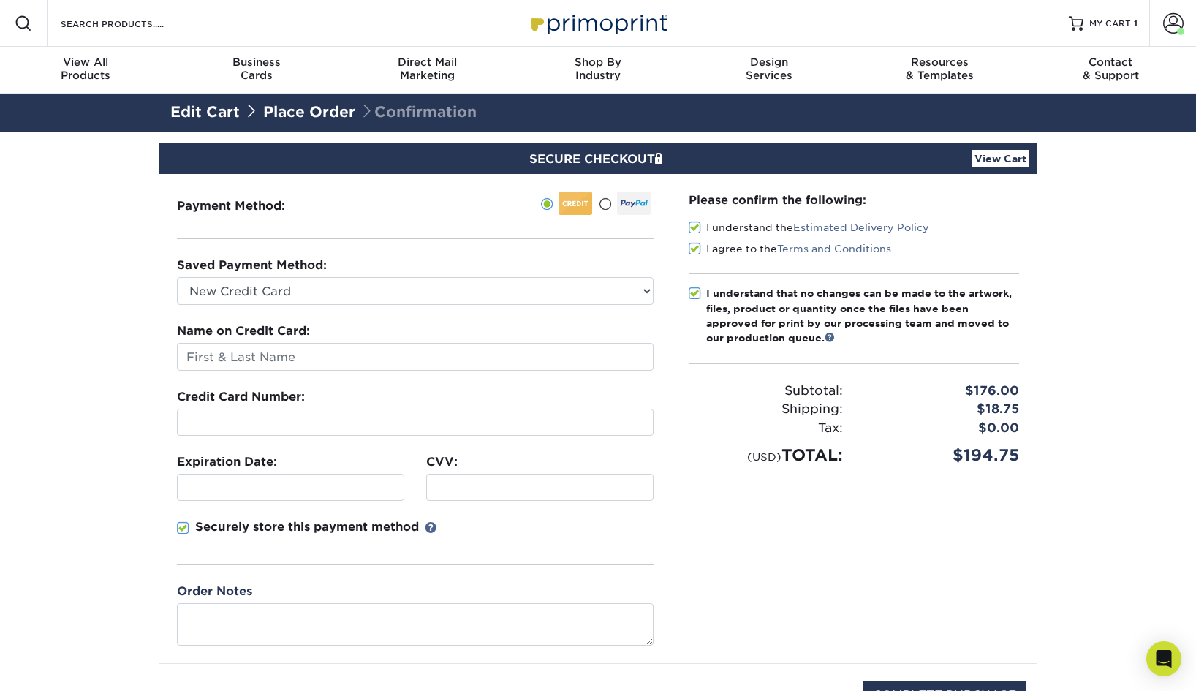
click at [1052, 519] on section "SECURE CHECKOUT View Cart Payment Method: Saved Payment Method:" at bounding box center [598, 454] width 1196 height 645
click at [1090, 25] on span "MY CART" at bounding box center [1110, 24] width 42 height 12
